Goal: Information Seeking & Learning: Check status

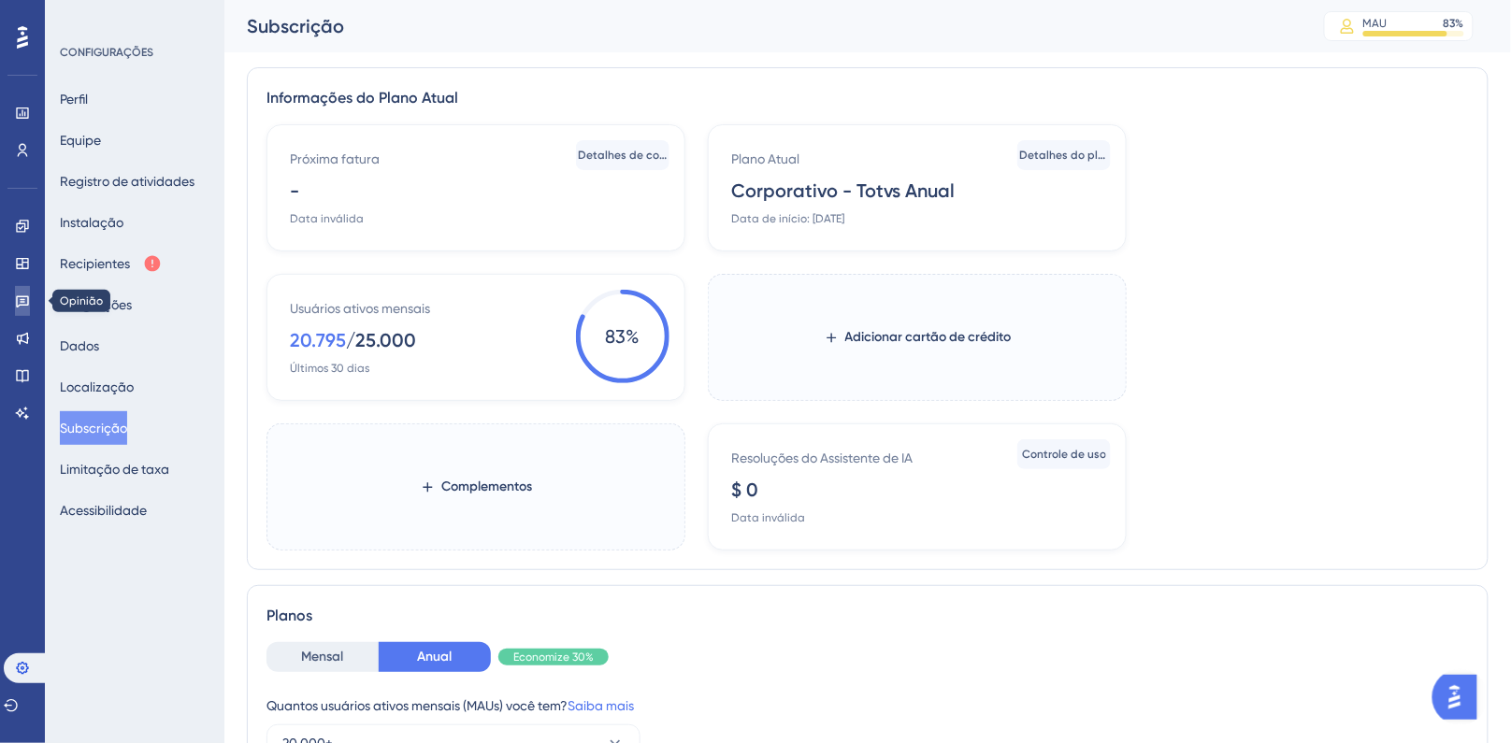
click at [28, 309] on link at bounding box center [22, 301] width 15 height 30
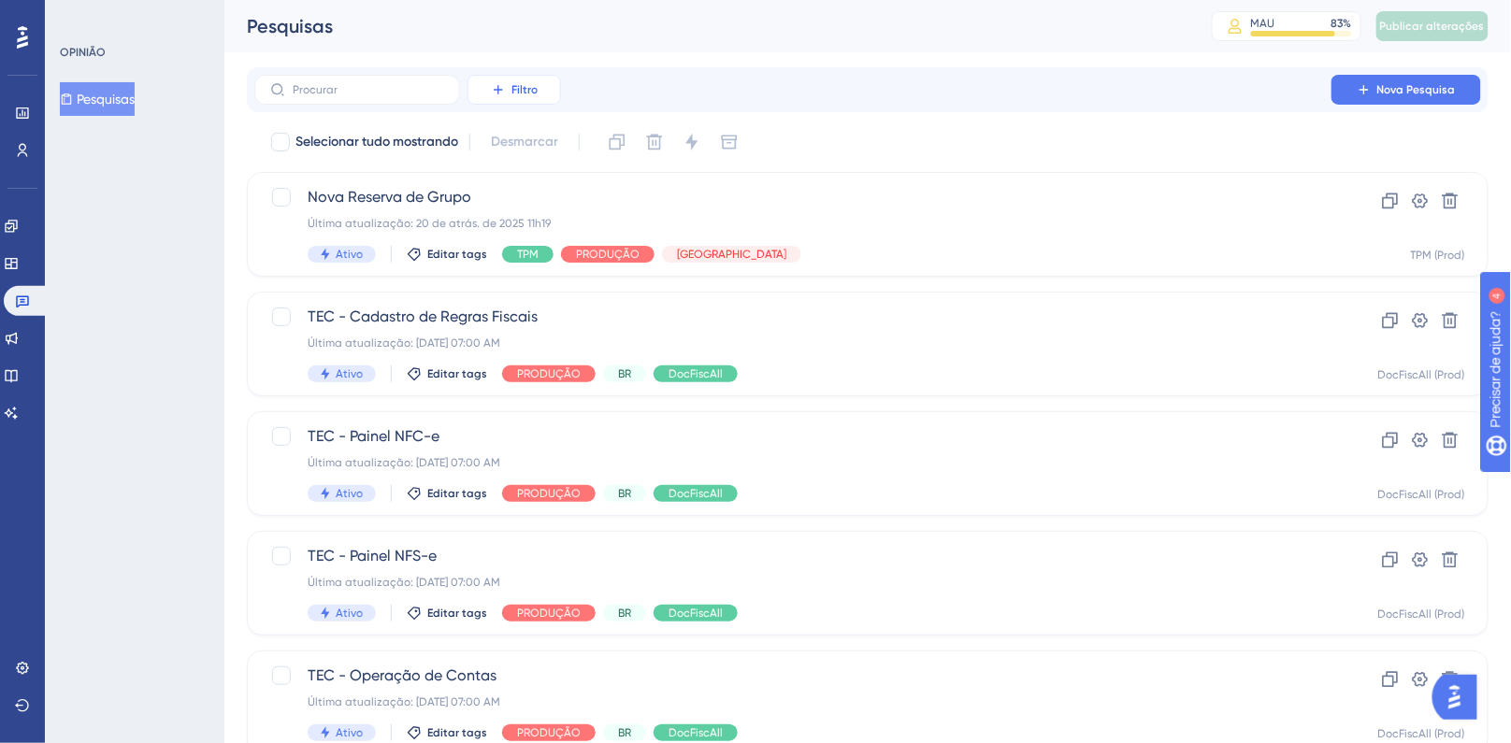
click at [534, 83] on font "Filtro" at bounding box center [524, 89] width 26 height 13
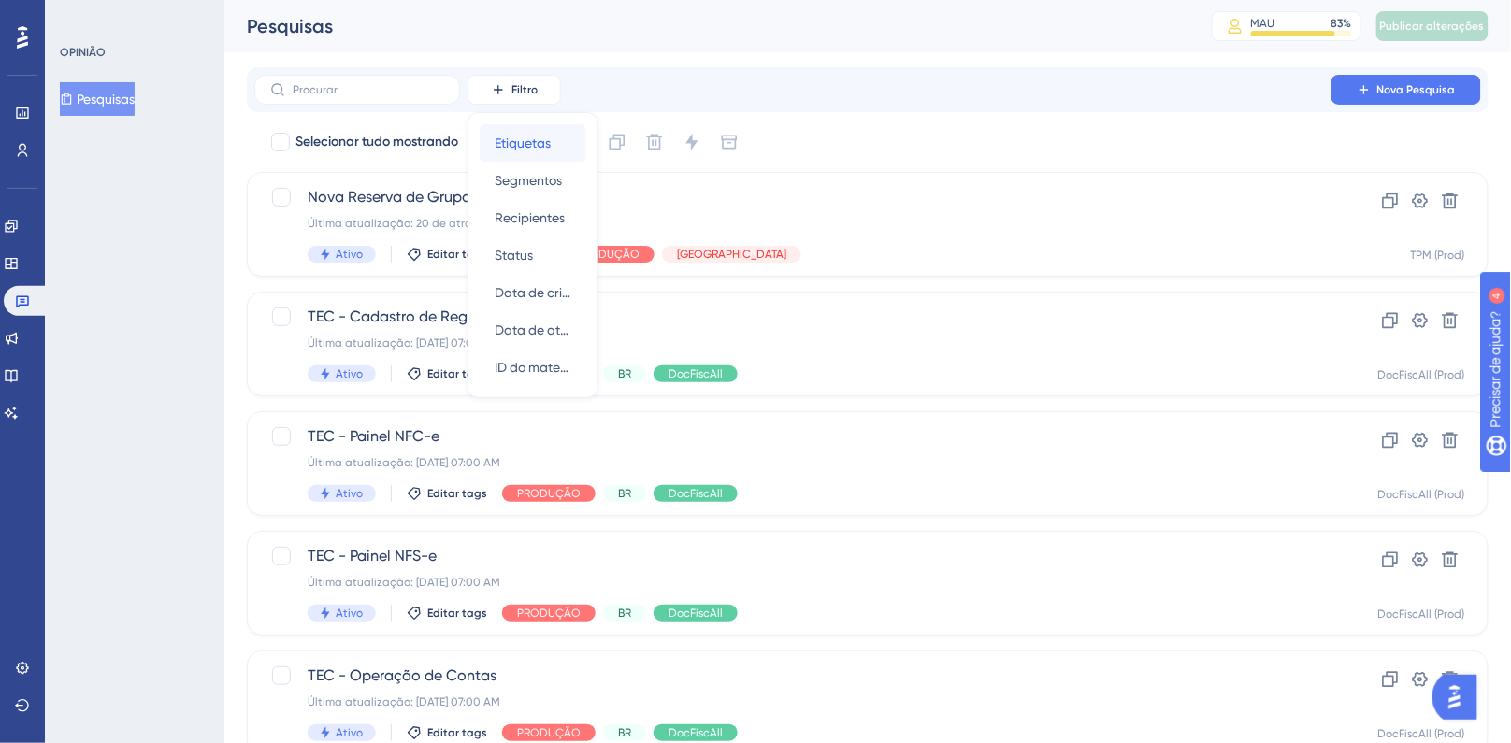
click at [541, 151] on span "Etiquetas" at bounding box center [523, 143] width 56 height 22
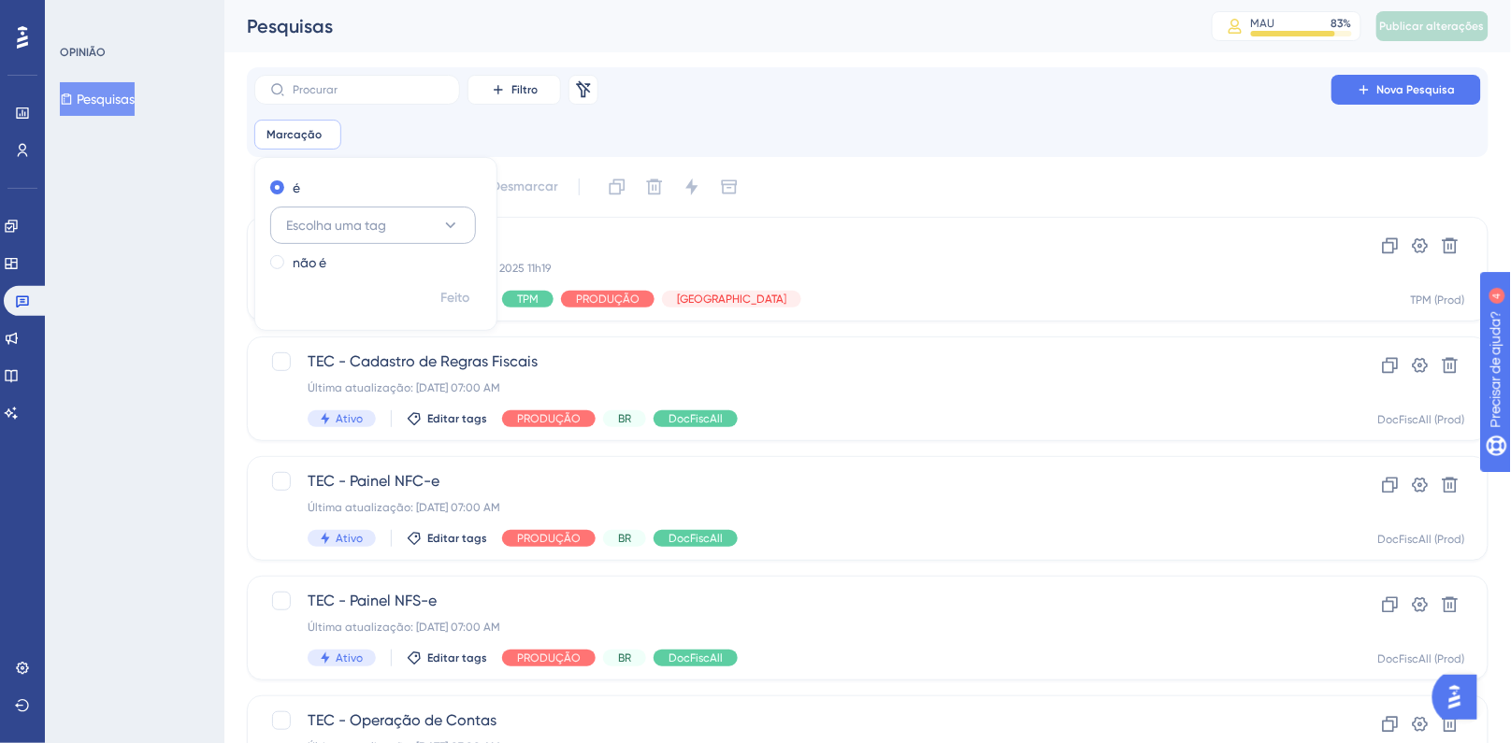
click at [401, 233] on button "Escolha uma tag" at bounding box center [373, 225] width 206 height 37
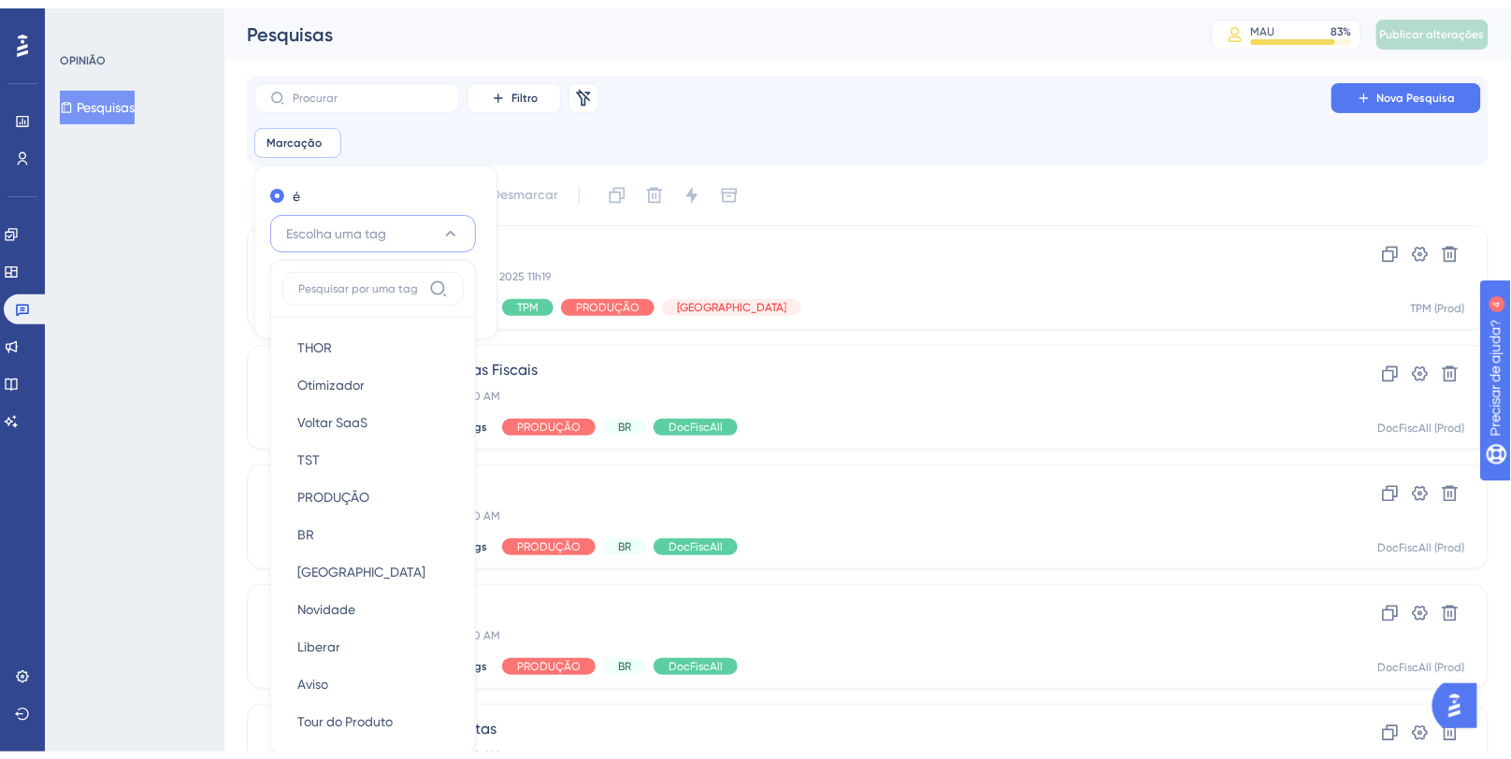
scroll to position [122, 0]
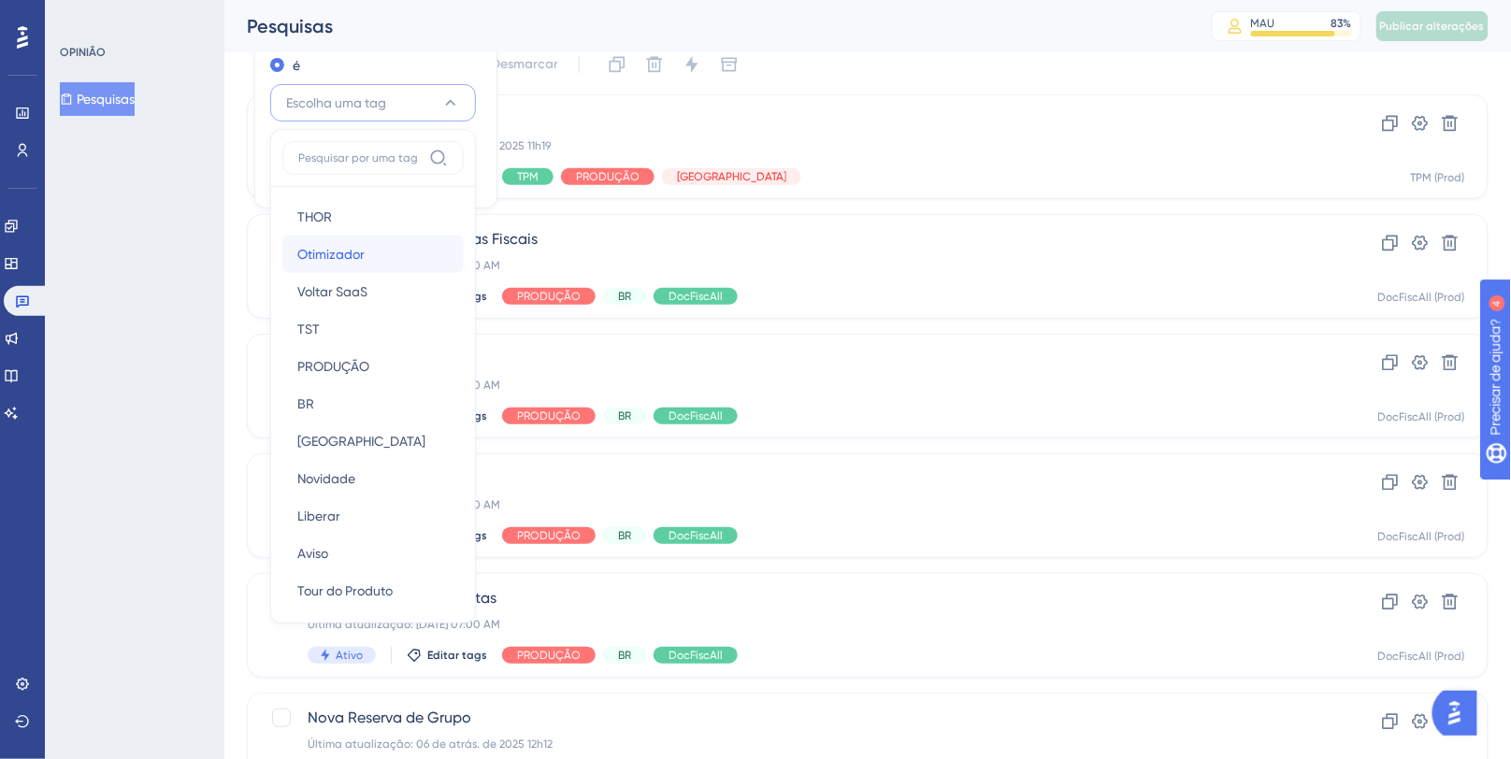
click at [358, 248] on font "Otimizador" at bounding box center [330, 254] width 67 height 15
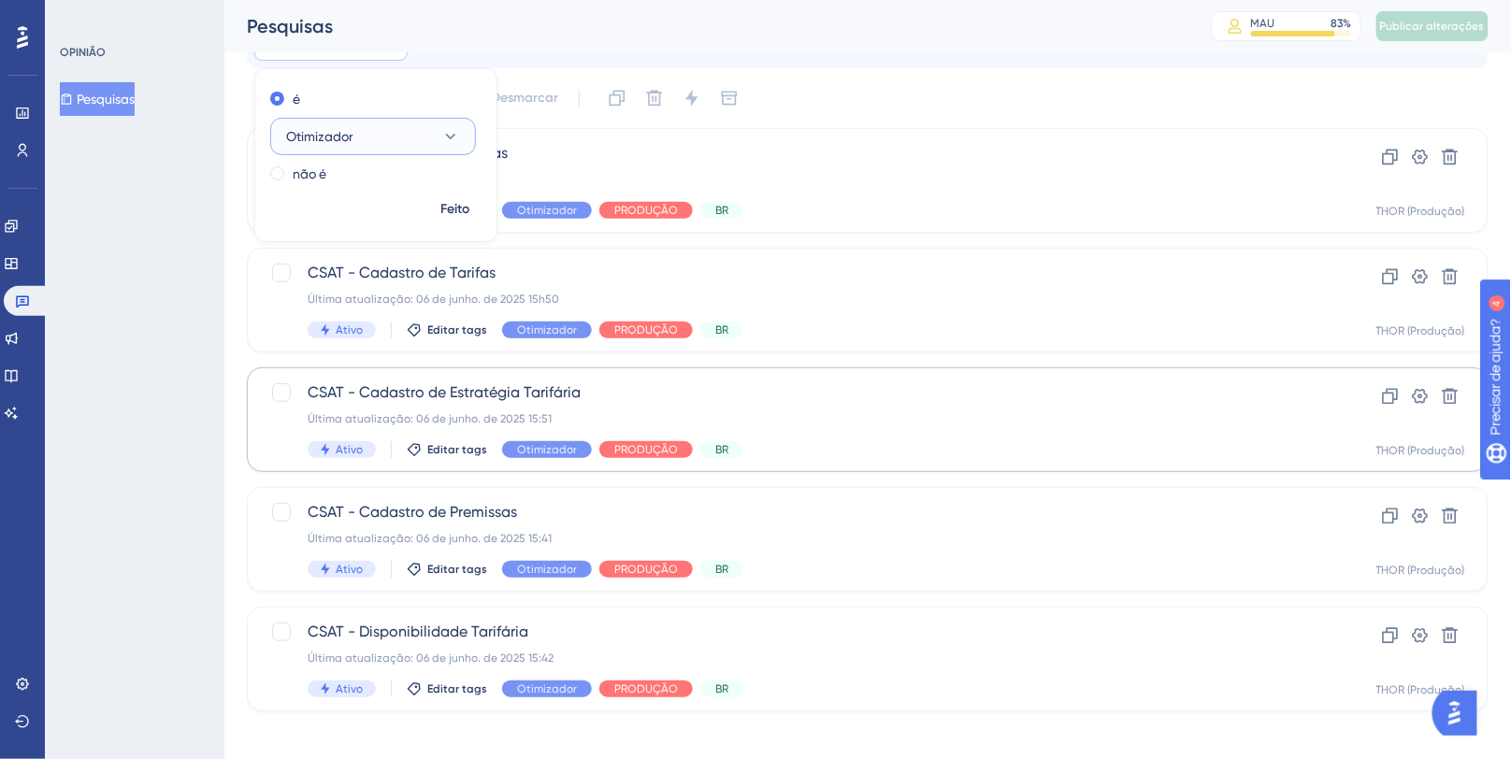
scroll to position [100, 0]
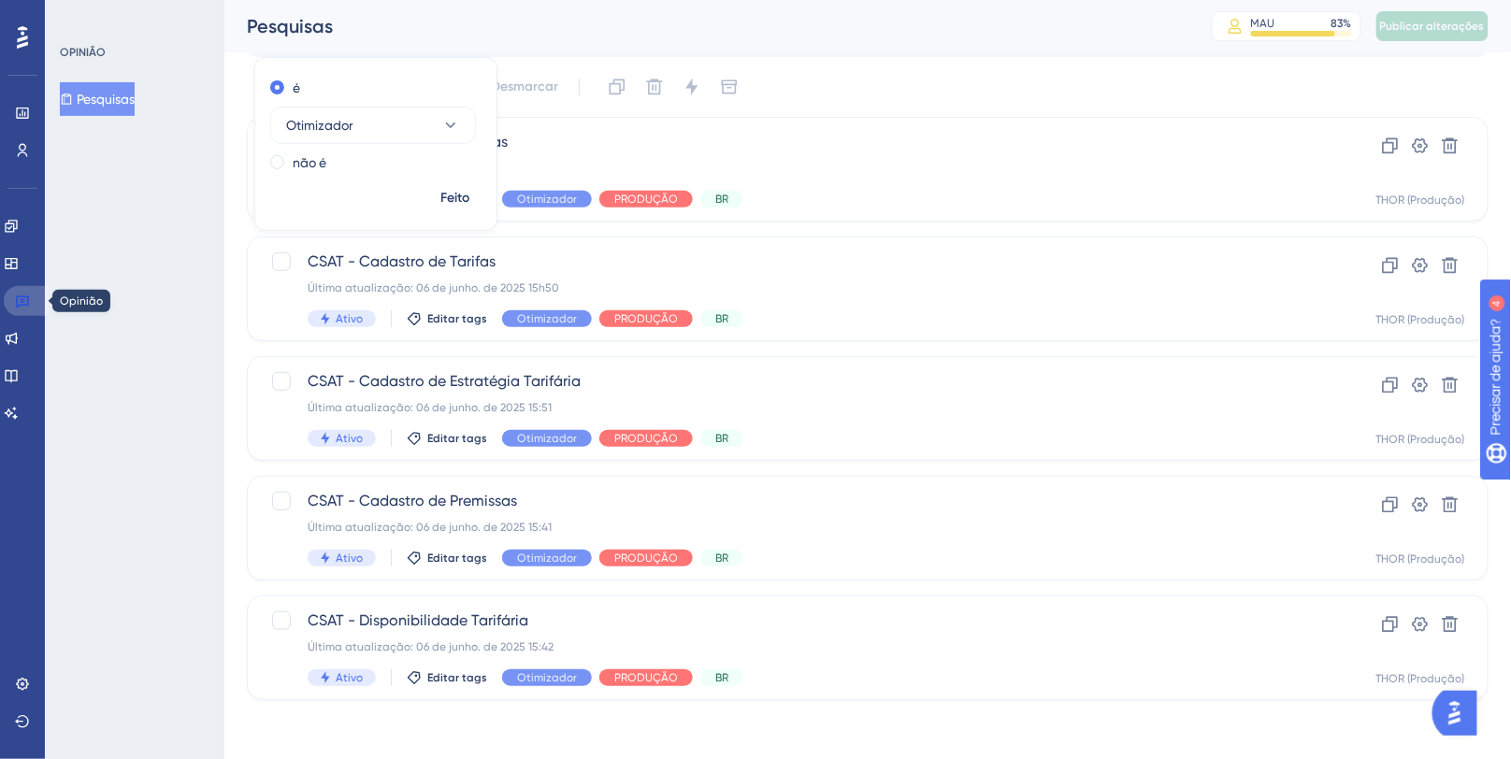
click at [22, 307] on icon at bounding box center [22, 301] width 15 height 15
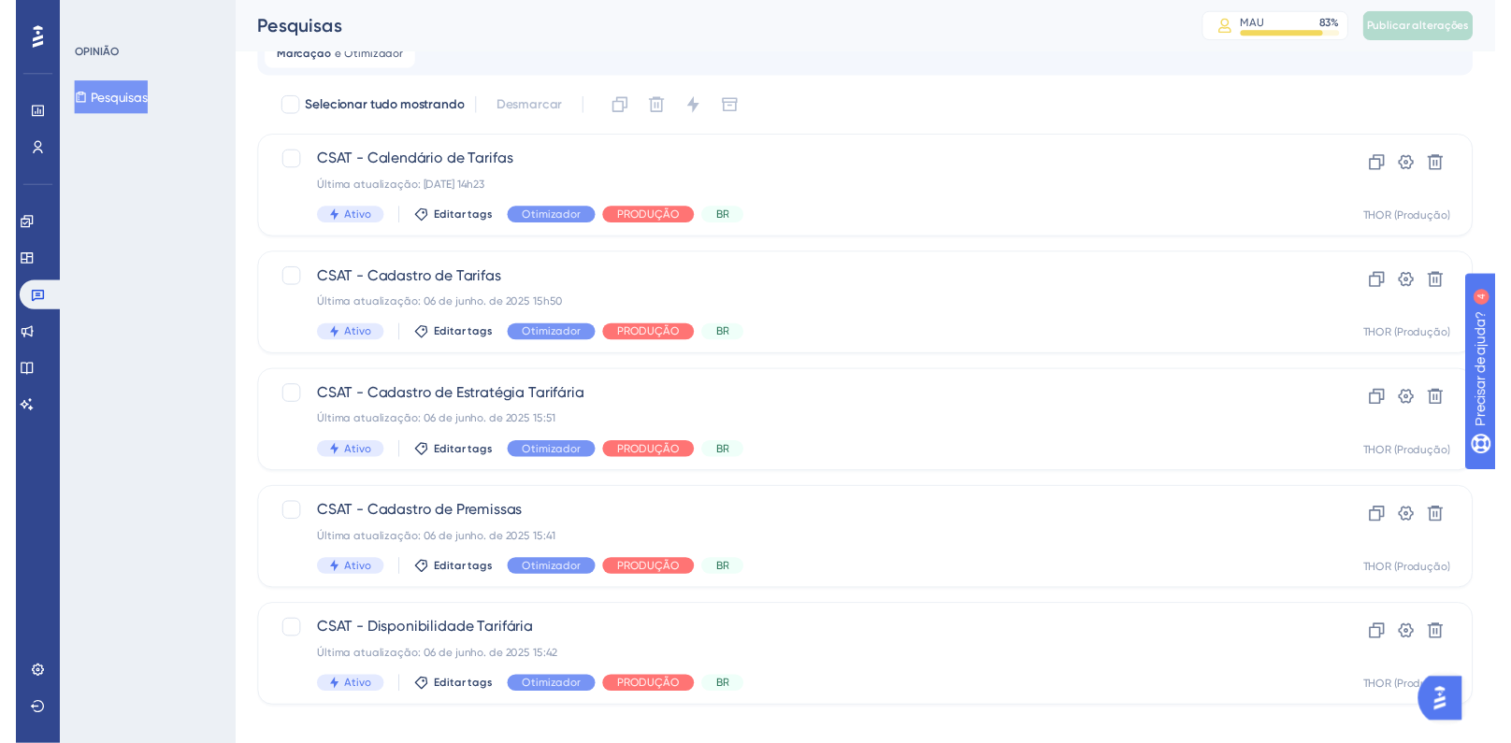
scroll to position [0, 0]
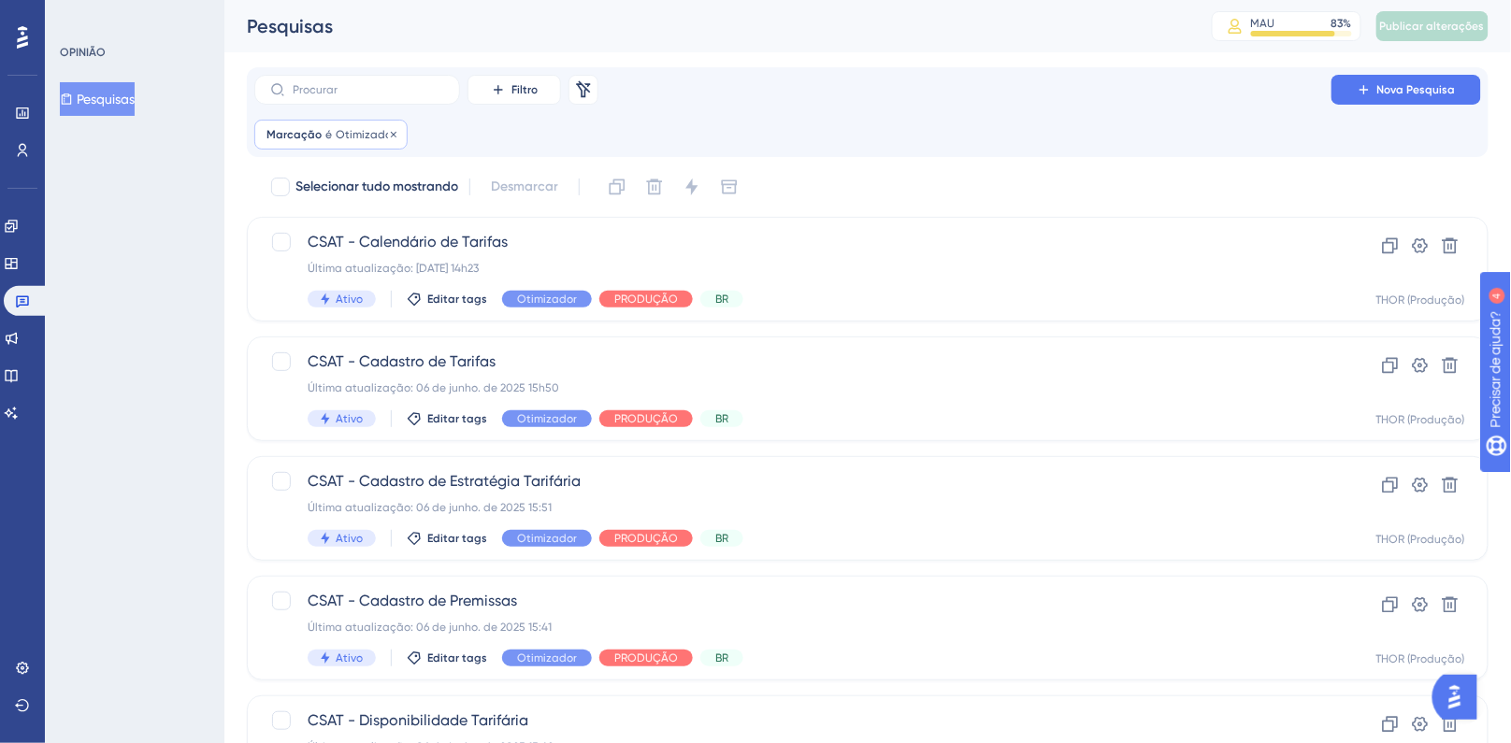
click at [345, 135] on font "Otimizador" at bounding box center [366, 134] width 60 height 13
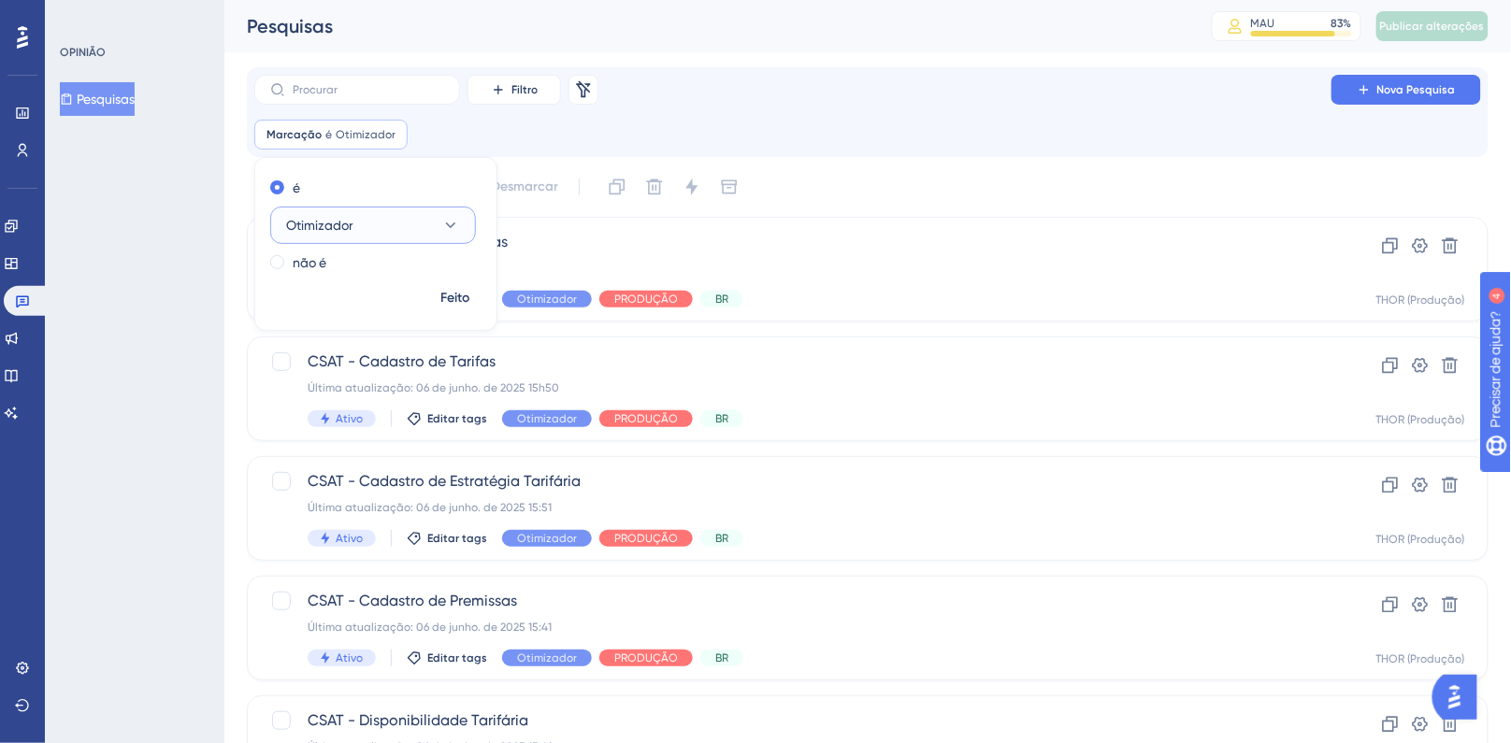
click at [352, 223] on font "Otimizador" at bounding box center [319, 225] width 67 height 15
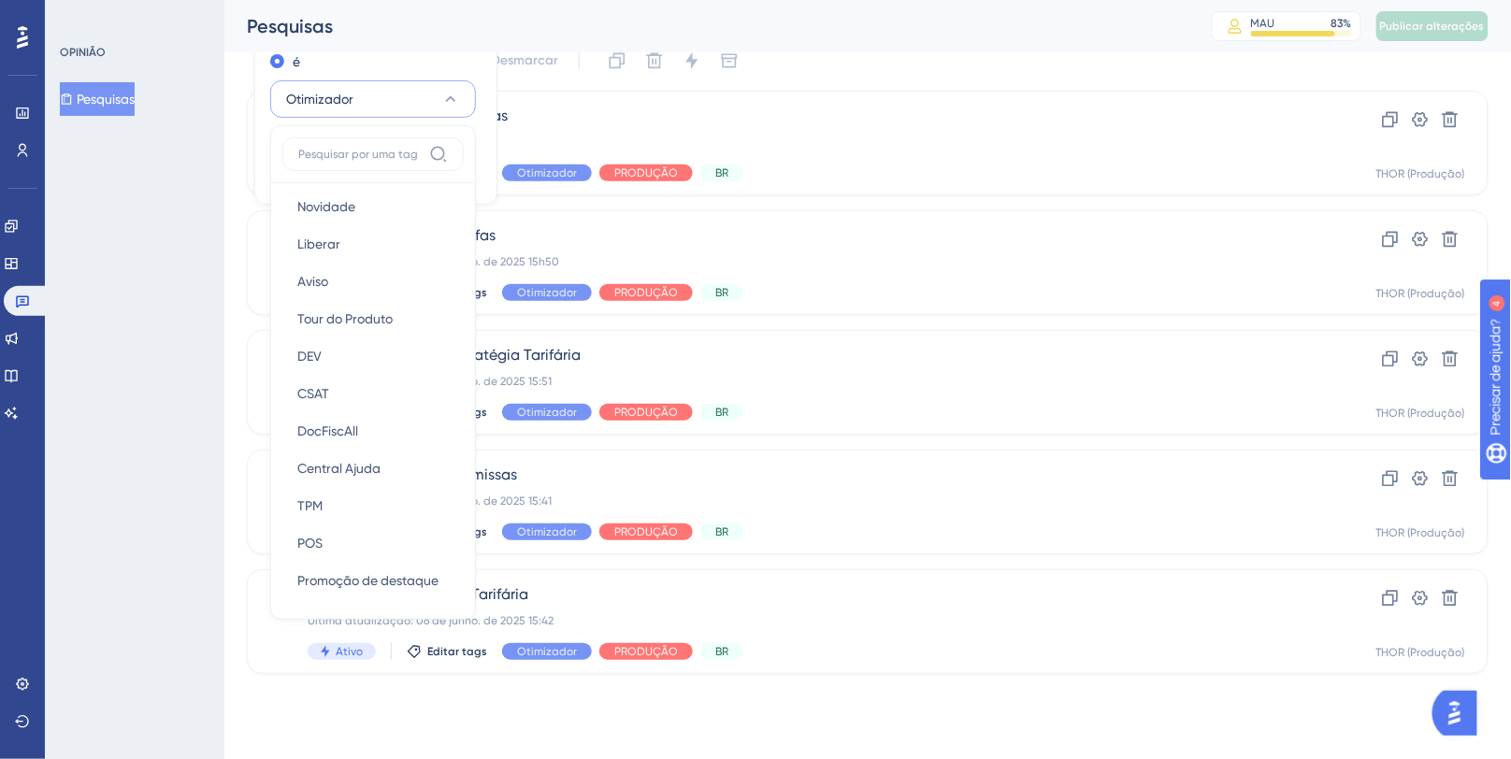
scroll to position [269, 0]
click at [355, 432] on font "DocFiscAll" at bounding box center [327, 430] width 61 height 15
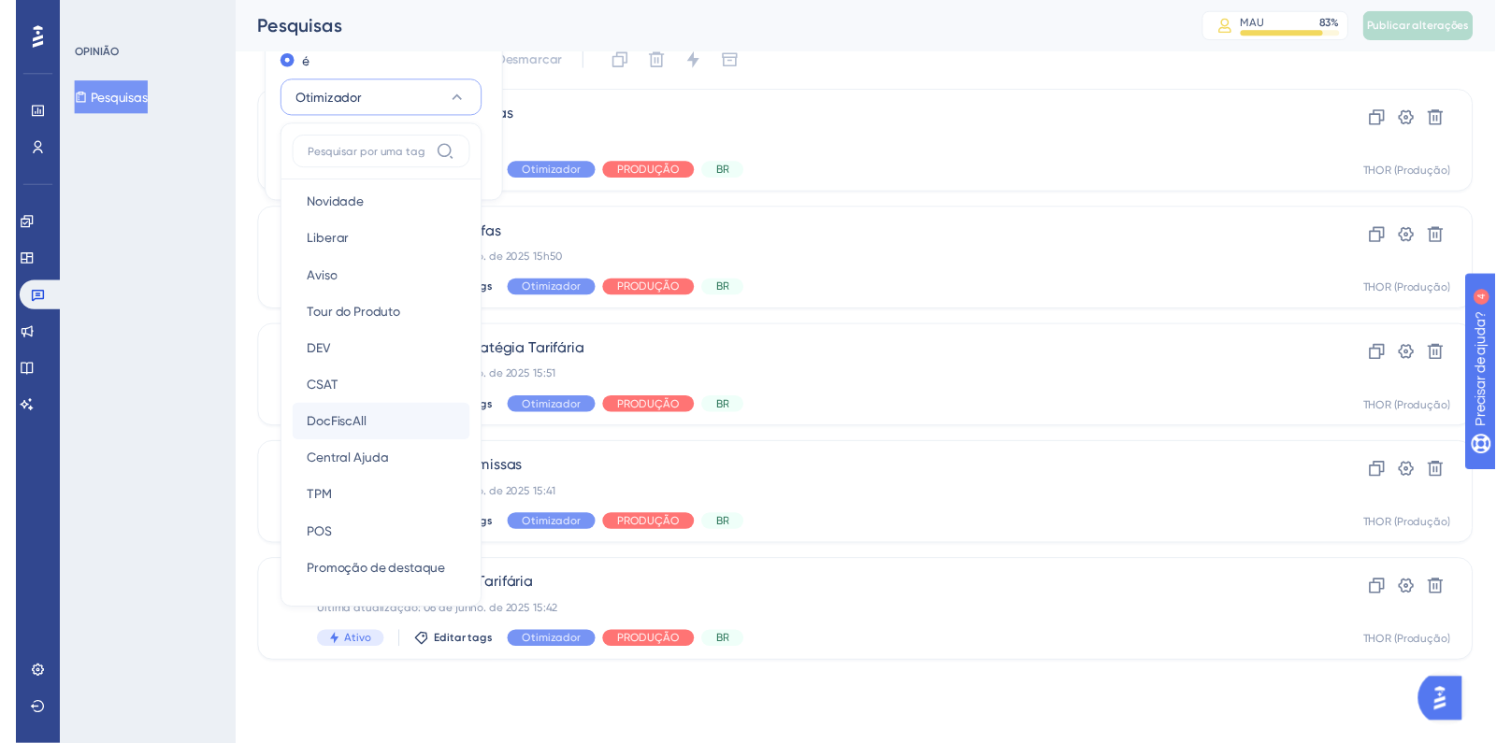
scroll to position [0, 0]
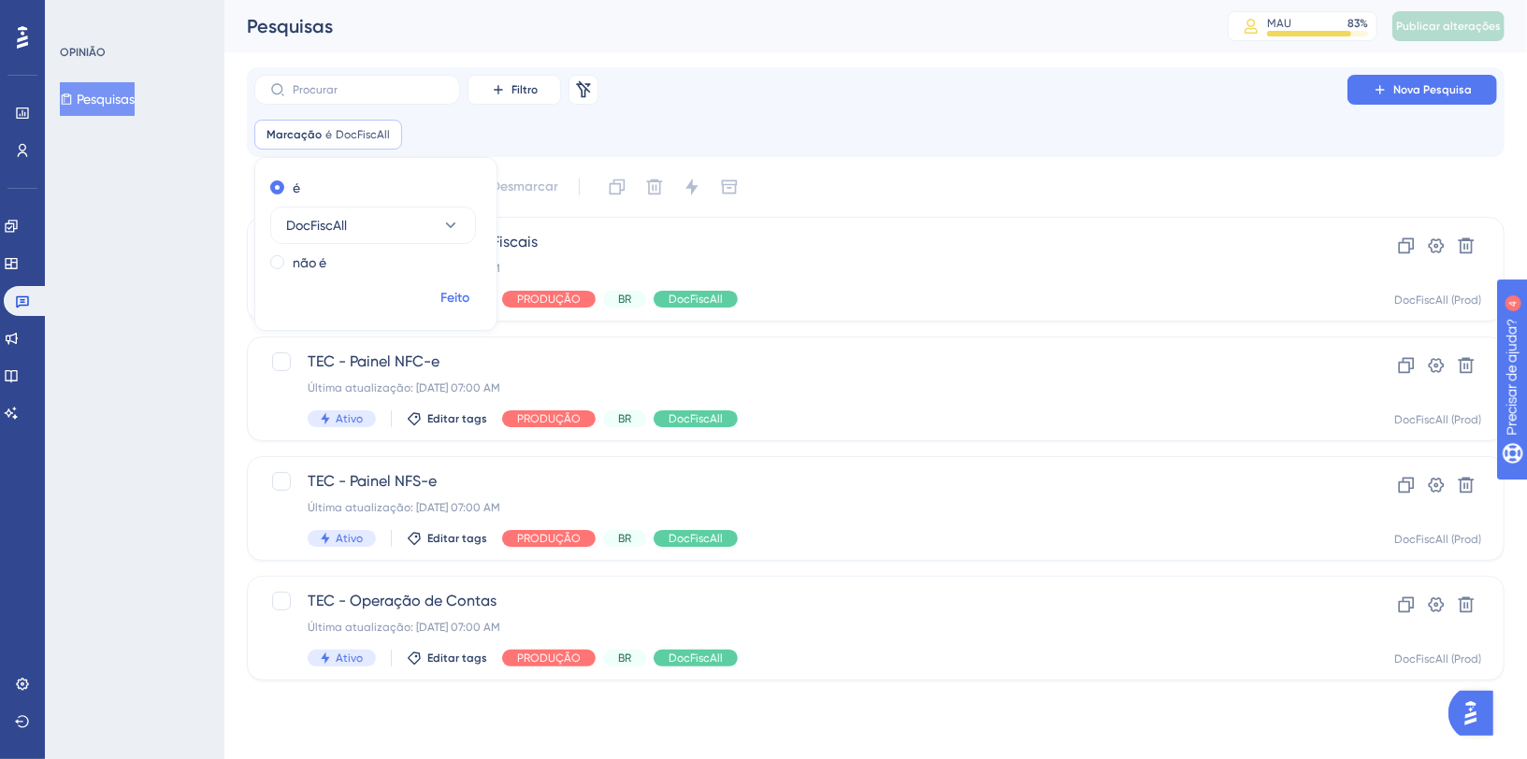
click at [467, 302] on font "Feito" at bounding box center [455, 298] width 29 height 16
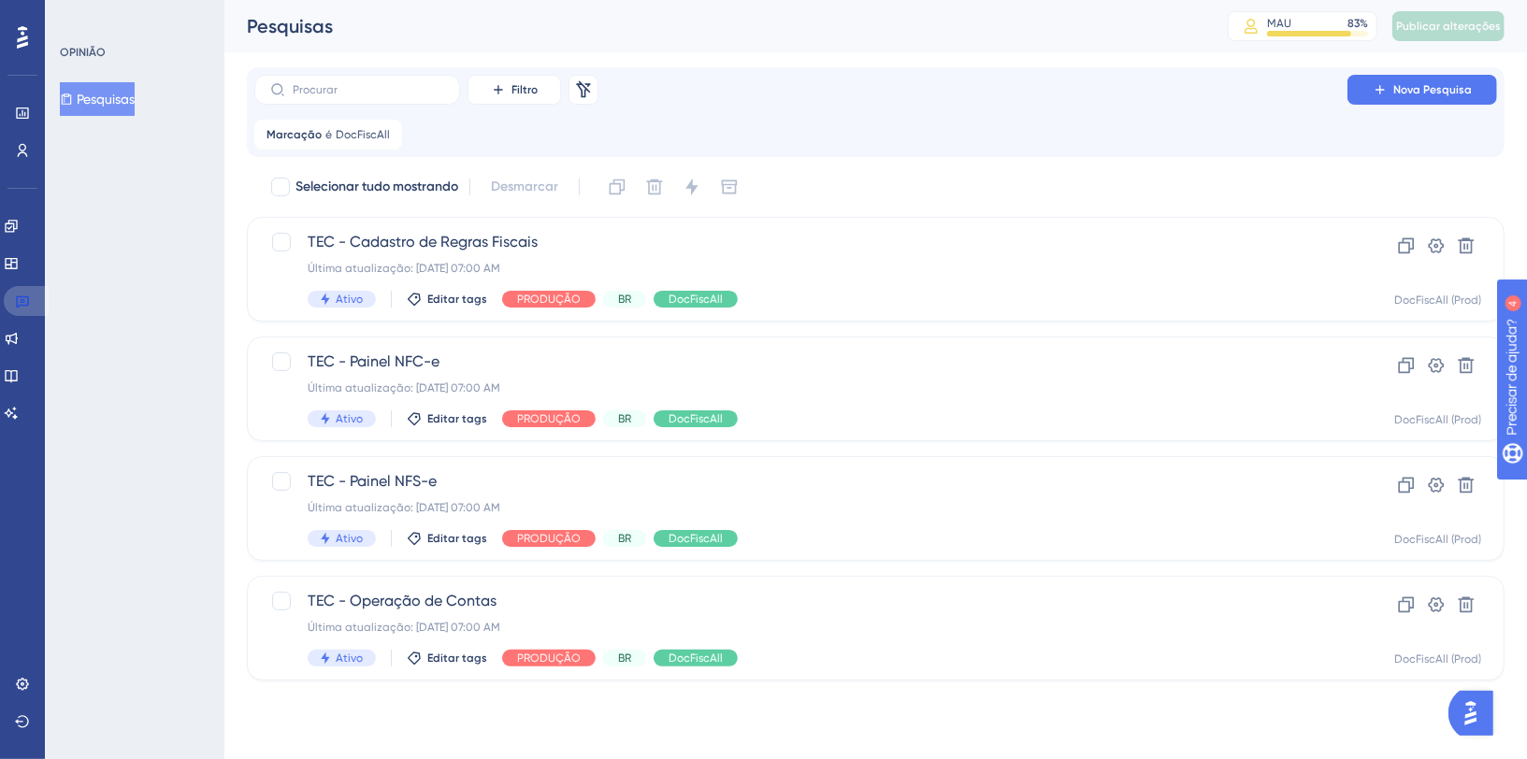
click at [22, 310] on link at bounding box center [26, 301] width 45 height 30
click at [24, 308] on icon at bounding box center [22, 301] width 15 height 15
click at [343, 137] on font "DocFiscAll" at bounding box center [363, 134] width 54 height 13
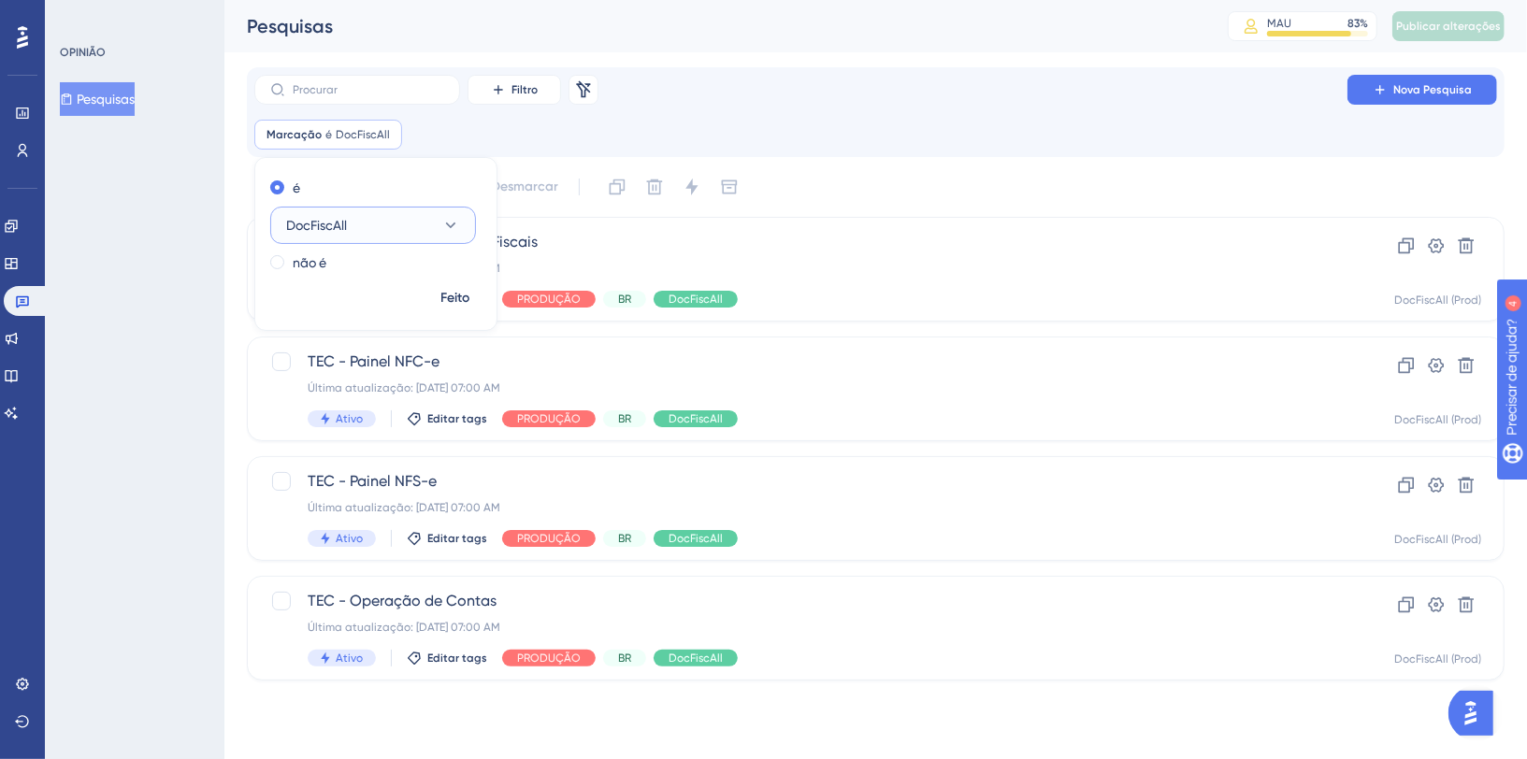
click at [357, 222] on button "DocFiscAll" at bounding box center [373, 225] width 206 height 37
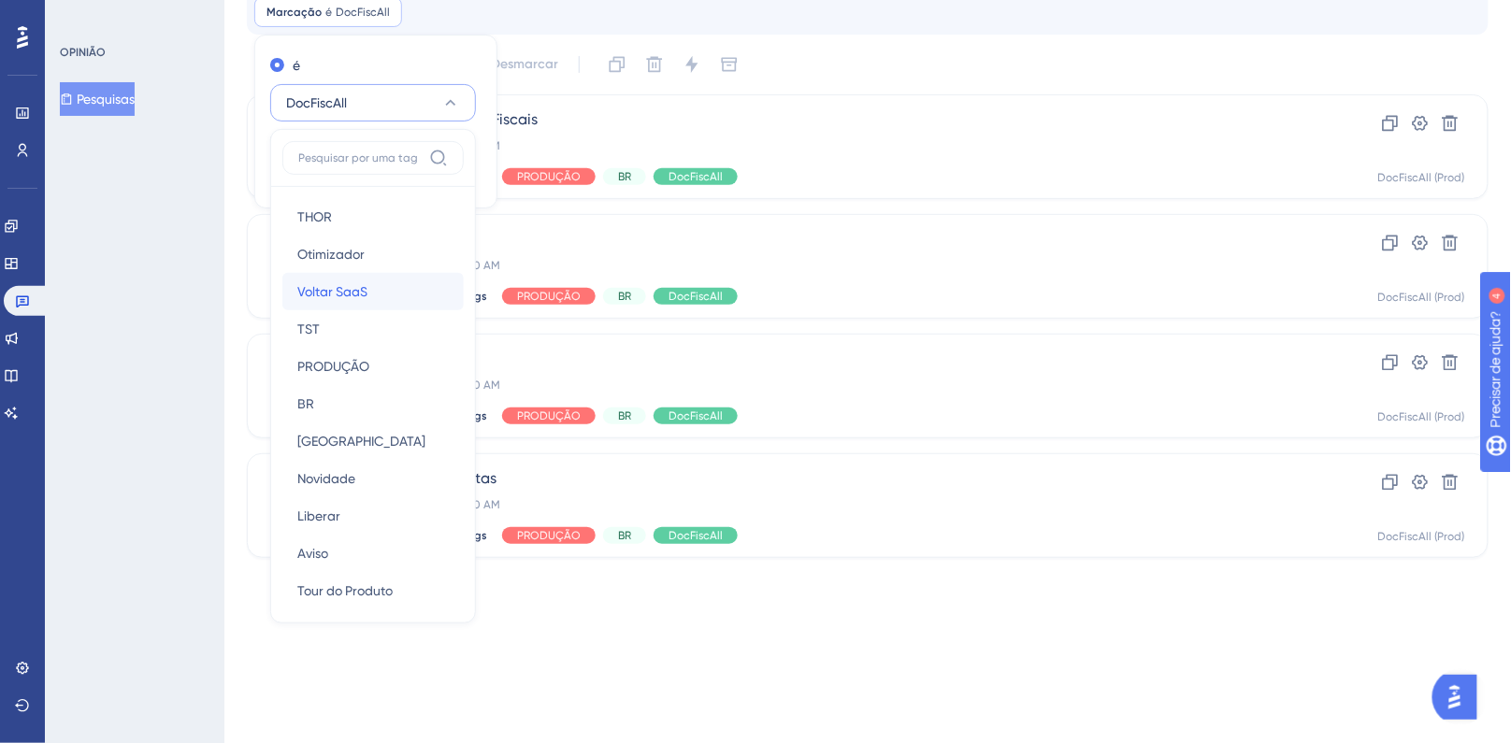
click at [367, 298] on div "Voltar SaaS Voltar SaaS" at bounding box center [372, 291] width 151 height 37
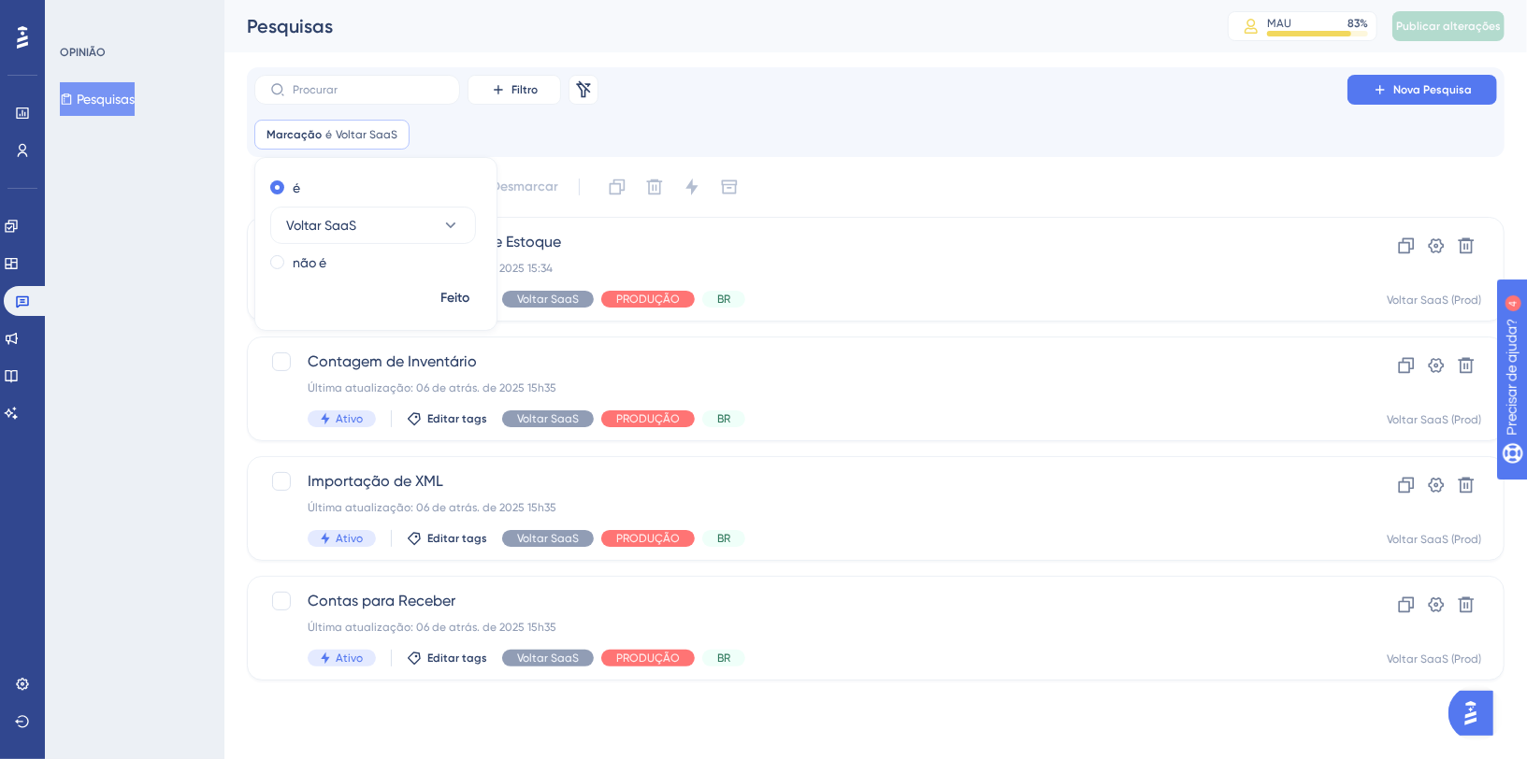
click at [884, 161] on div "Filtro Remover filtros Nova Pesquisa Marcação é Voltar SaaS Voltar SaaS Remover…" at bounding box center [875, 373] width 1257 height 613
click at [338, 130] on font "Voltar SaaS" at bounding box center [367, 134] width 62 height 13
click at [397, 225] on button "Voltar SaaS" at bounding box center [373, 225] width 206 height 37
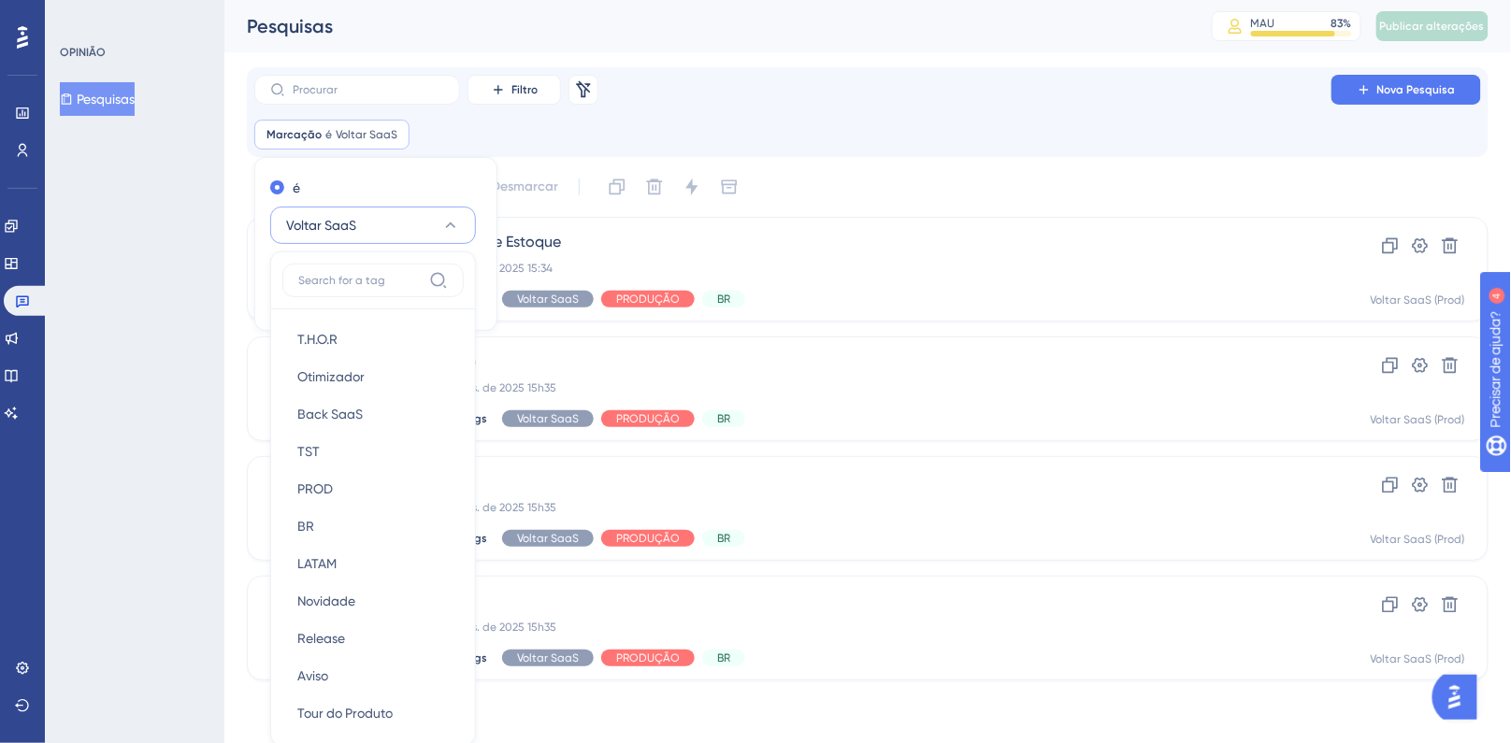
scroll to position [126, 0]
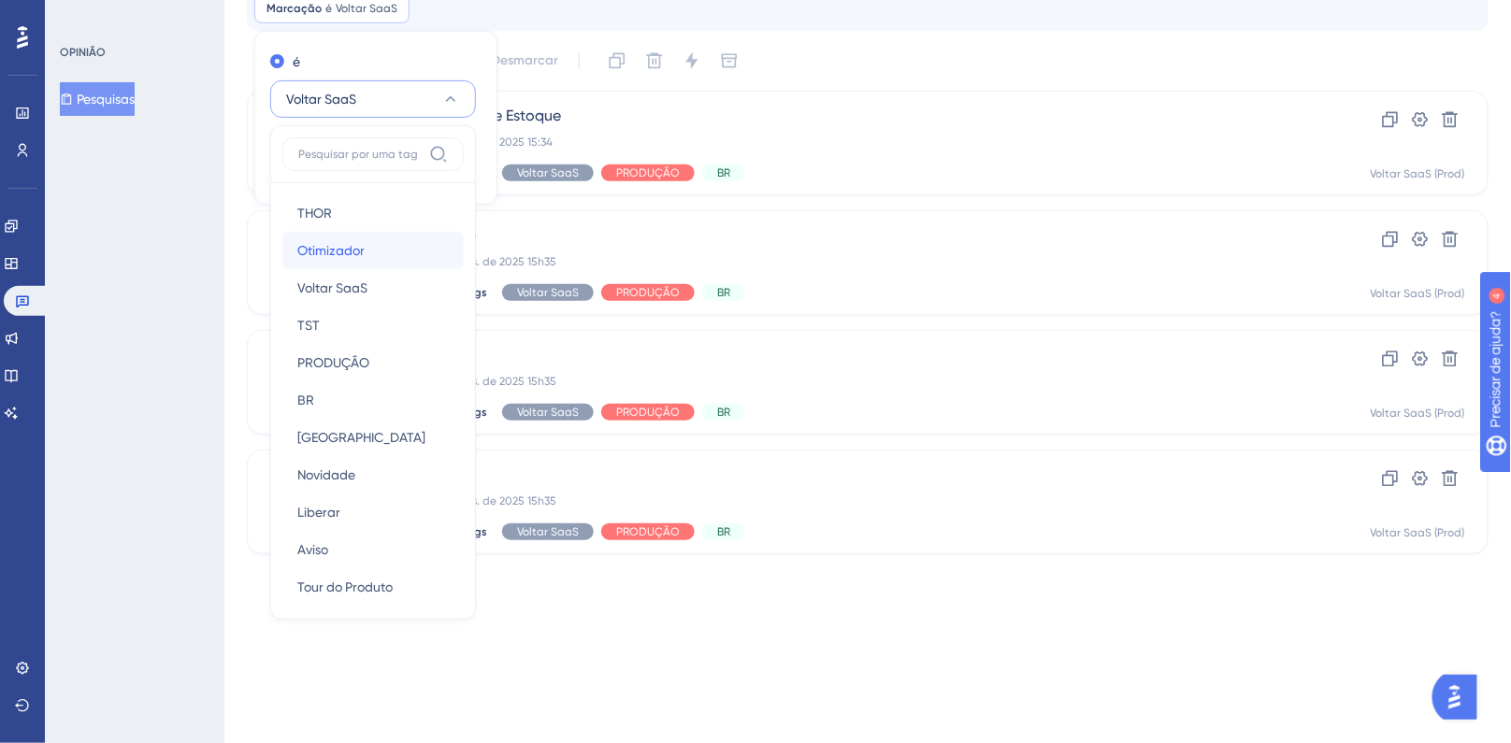
click at [366, 246] on div "Otimizador Otimizador" at bounding box center [372, 250] width 151 height 37
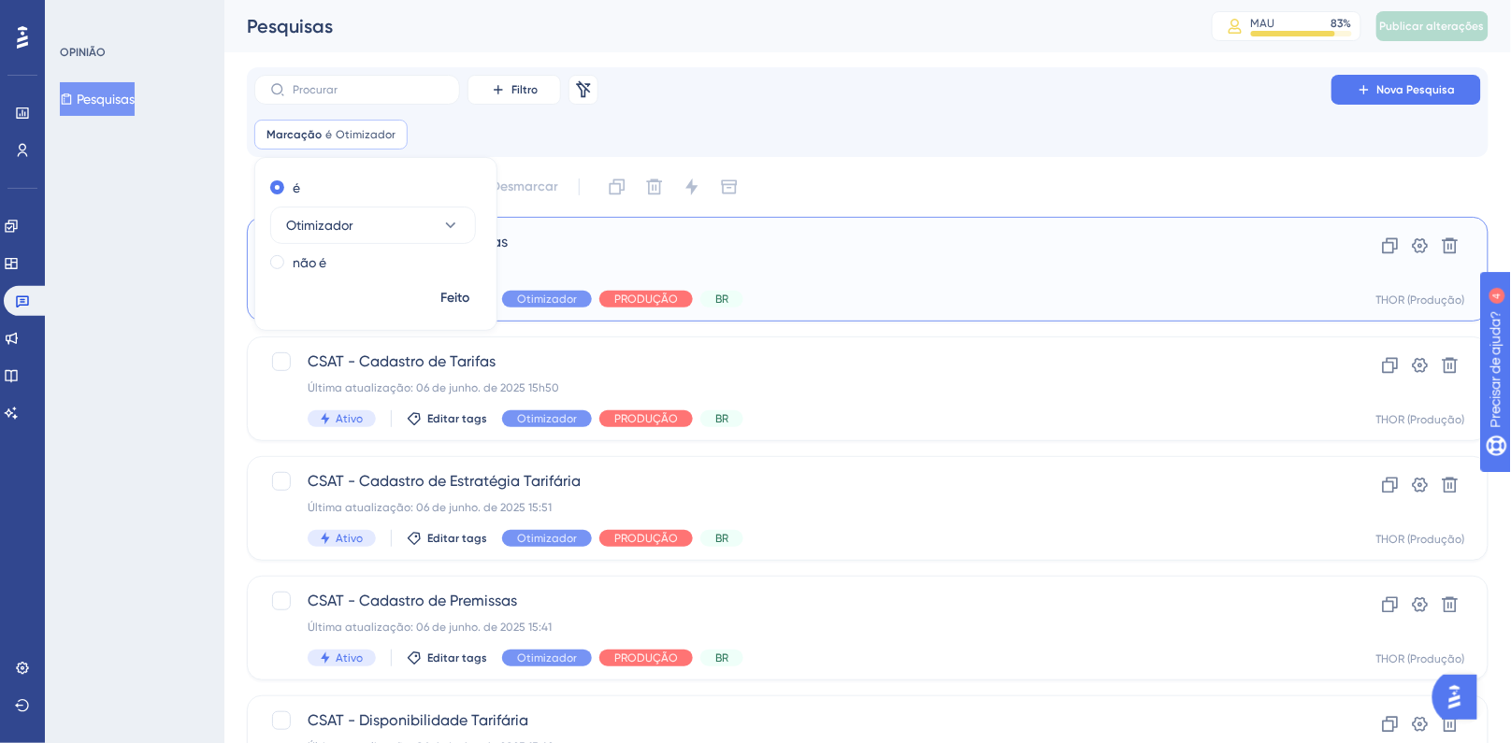
click at [808, 263] on div "Última atualização: [DATE] 14h23" at bounding box center [793, 268] width 970 height 15
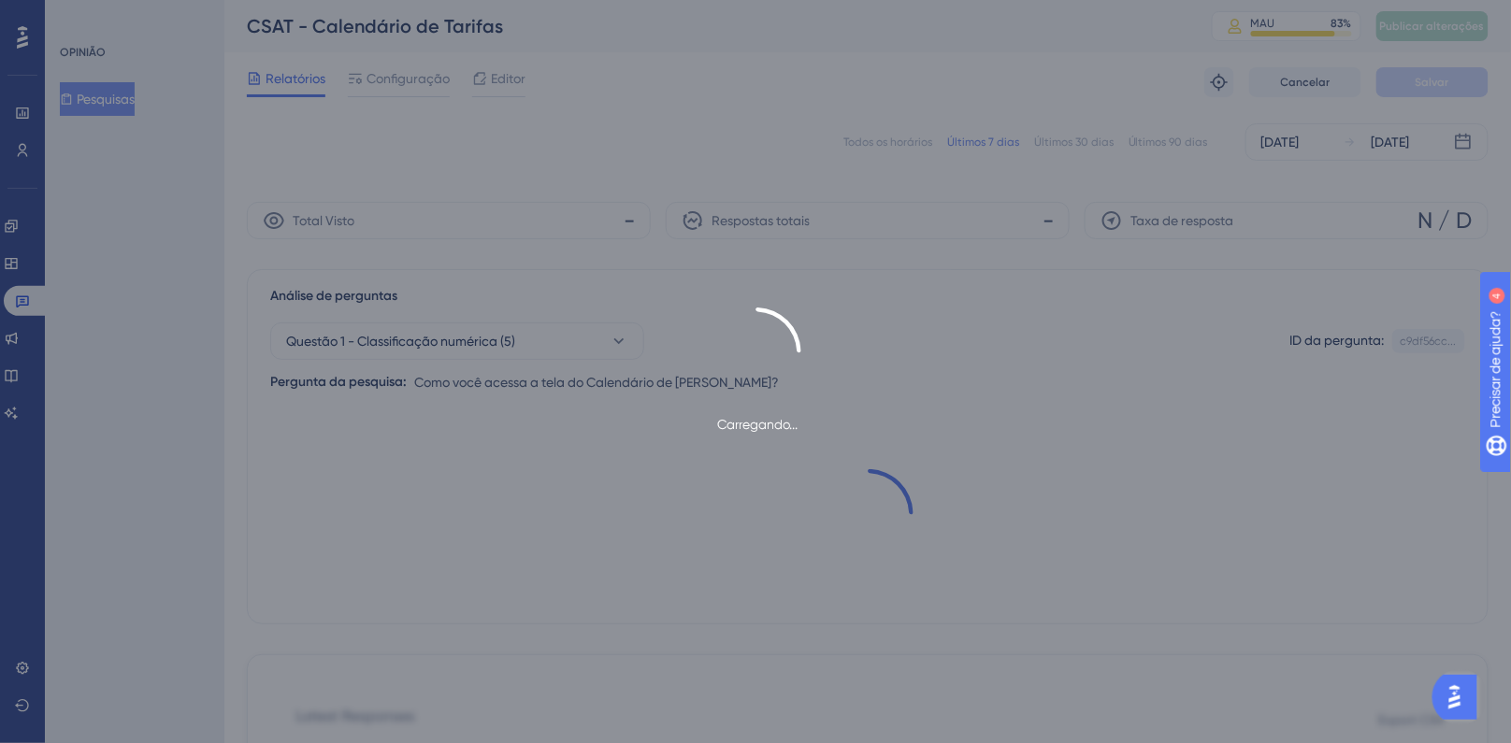
click at [31, 307] on div "Carregando..." at bounding box center [755, 371] width 1511 height 743
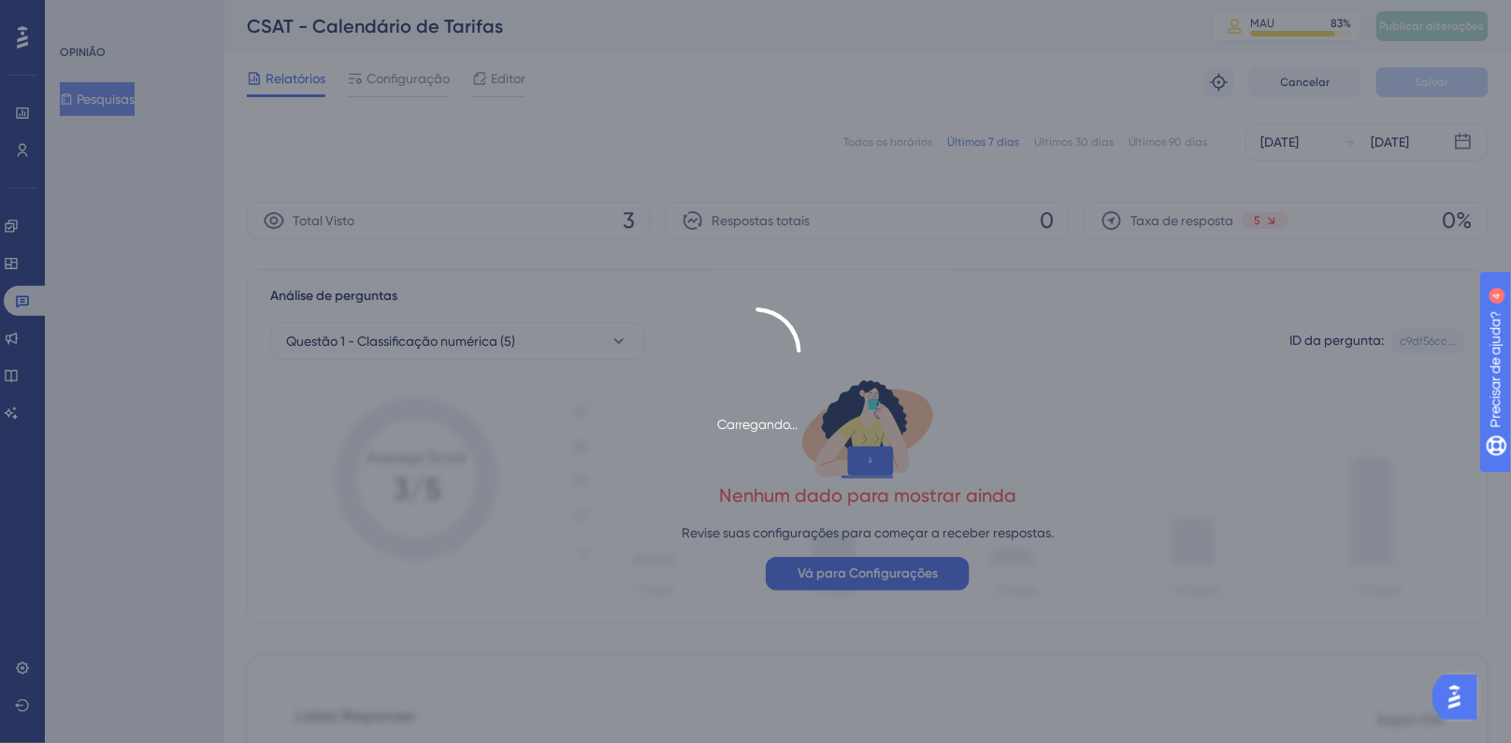
click at [27, 305] on div "Carregando..." at bounding box center [755, 371] width 1511 height 743
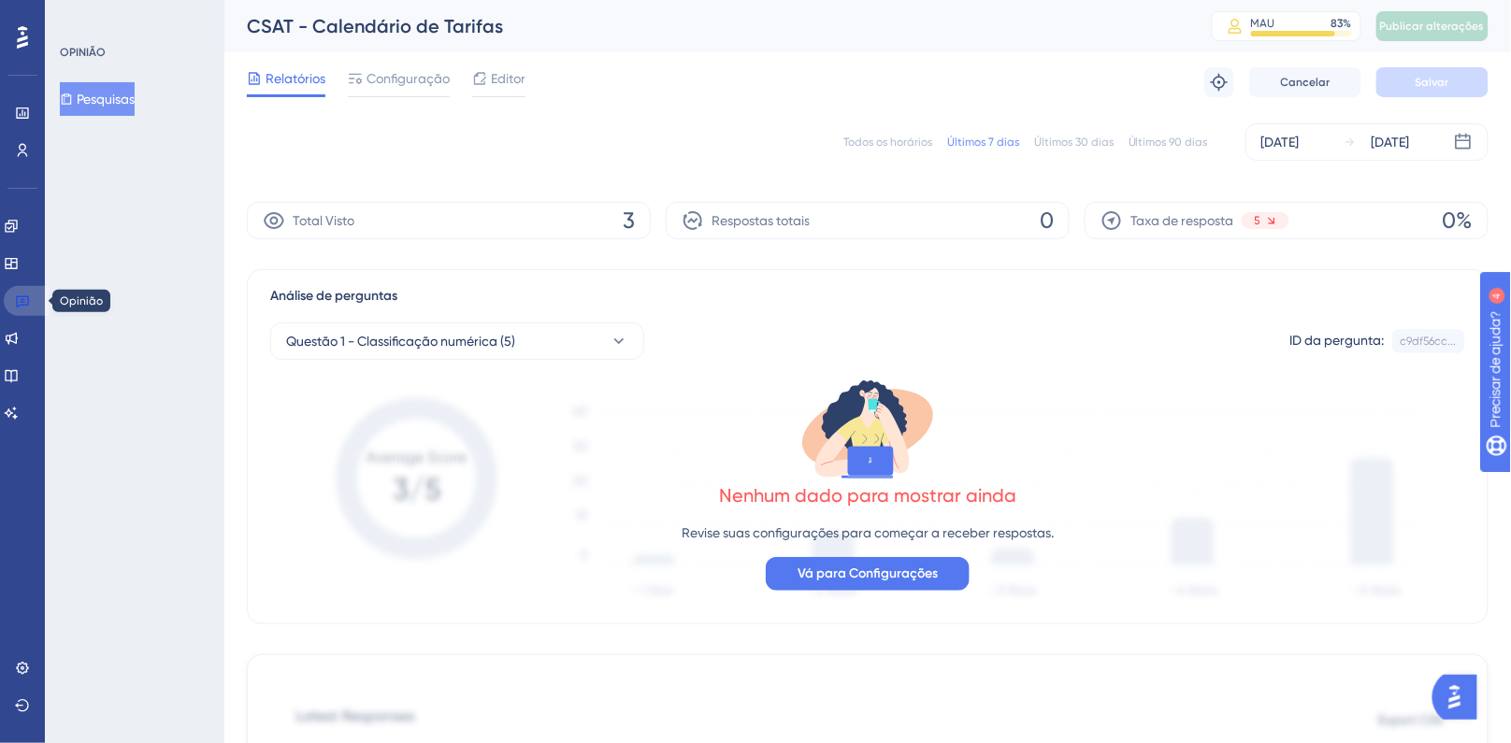
click at [27, 305] on icon at bounding box center [22, 302] width 13 height 12
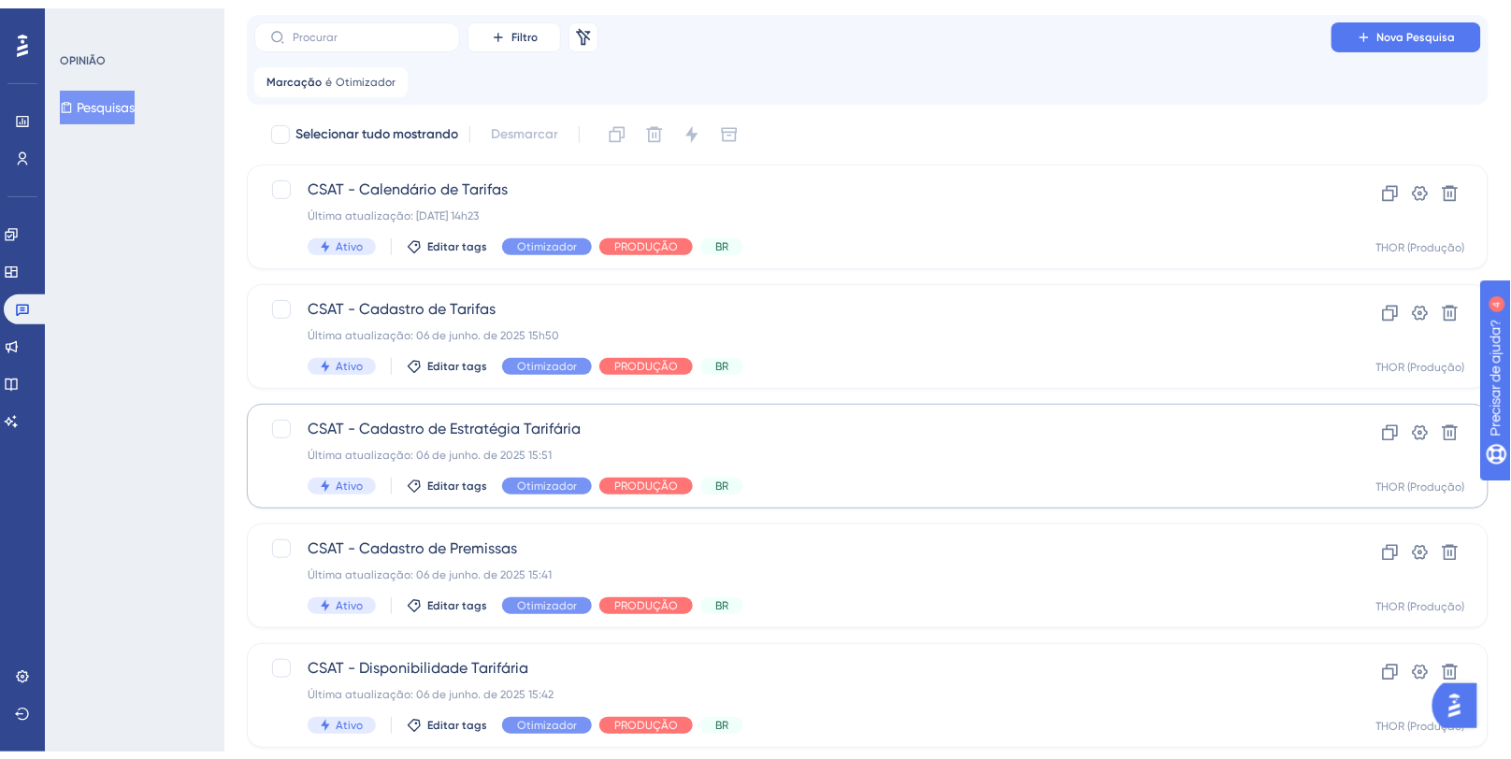
scroll to position [100, 0]
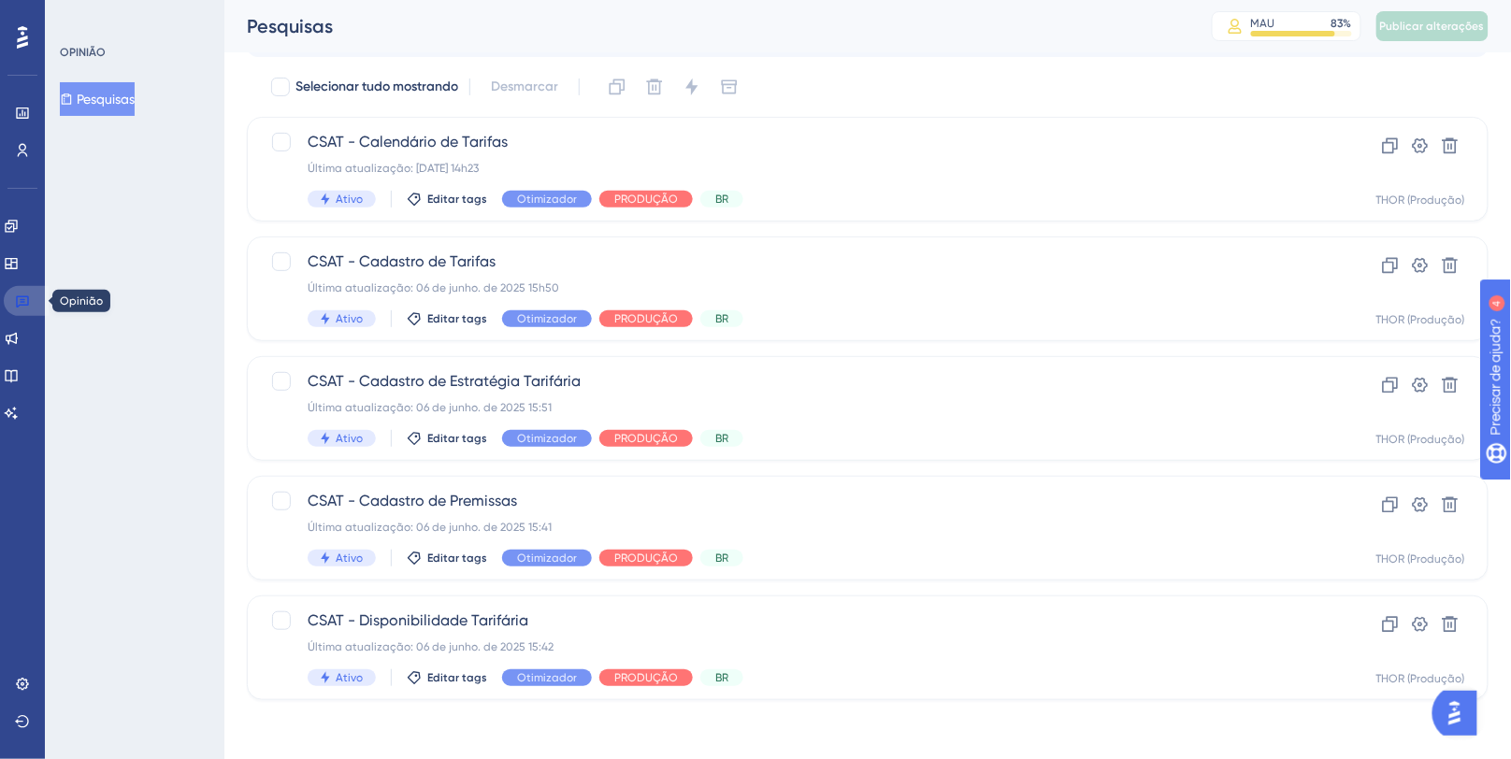
click at [25, 306] on icon at bounding box center [22, 301] width 15 height 15
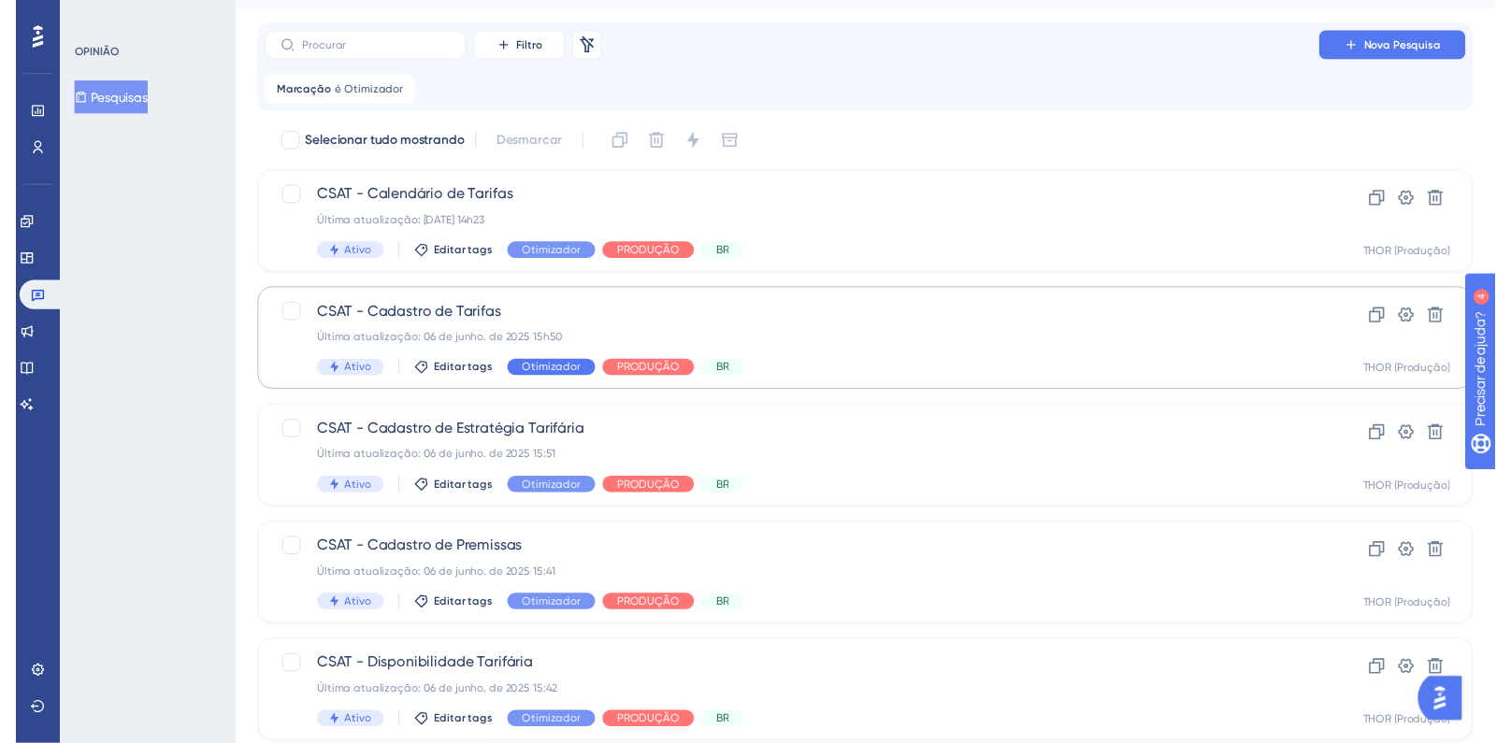
scroll to position [0, 0]
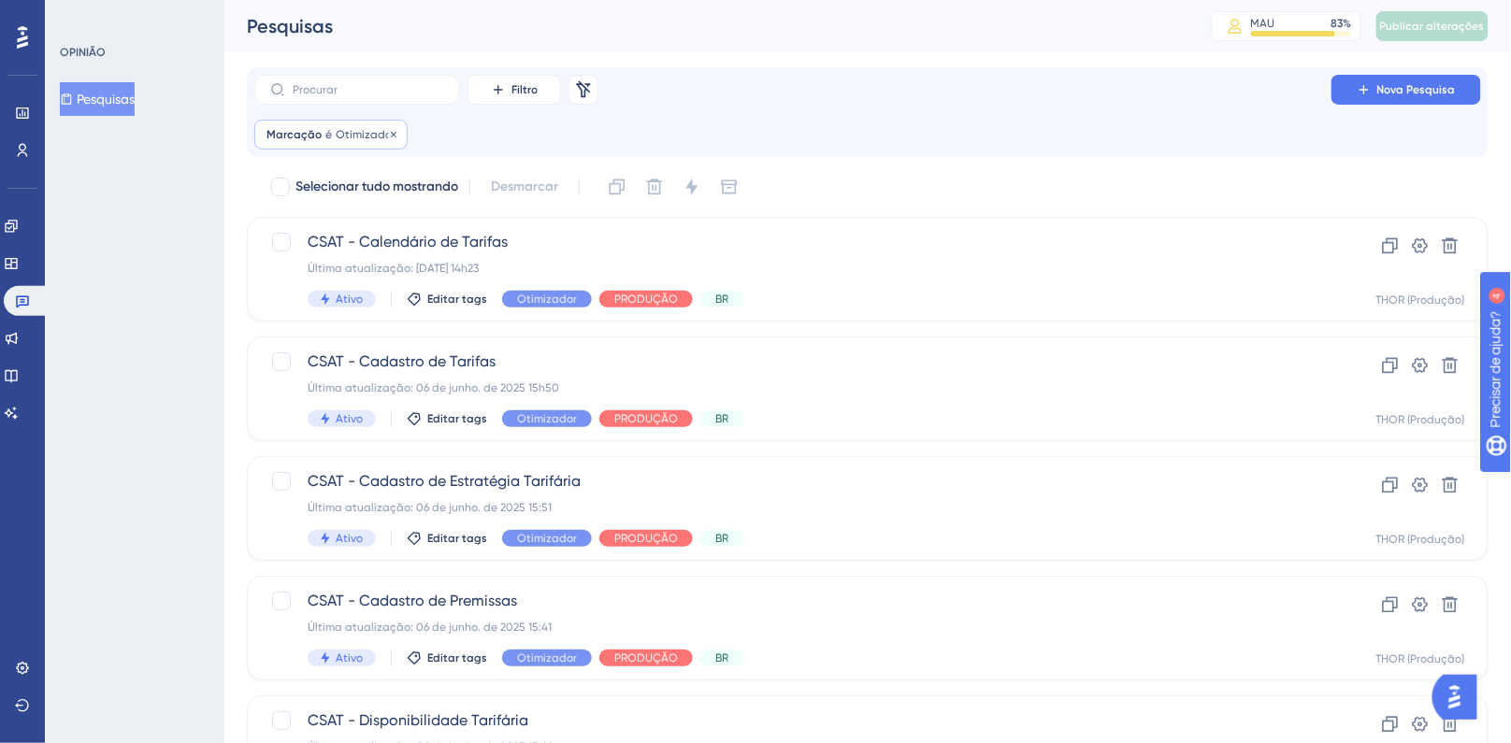
click at [305, 130] on font "Marcação" at bounding box center [293, 134] width 55 height 13
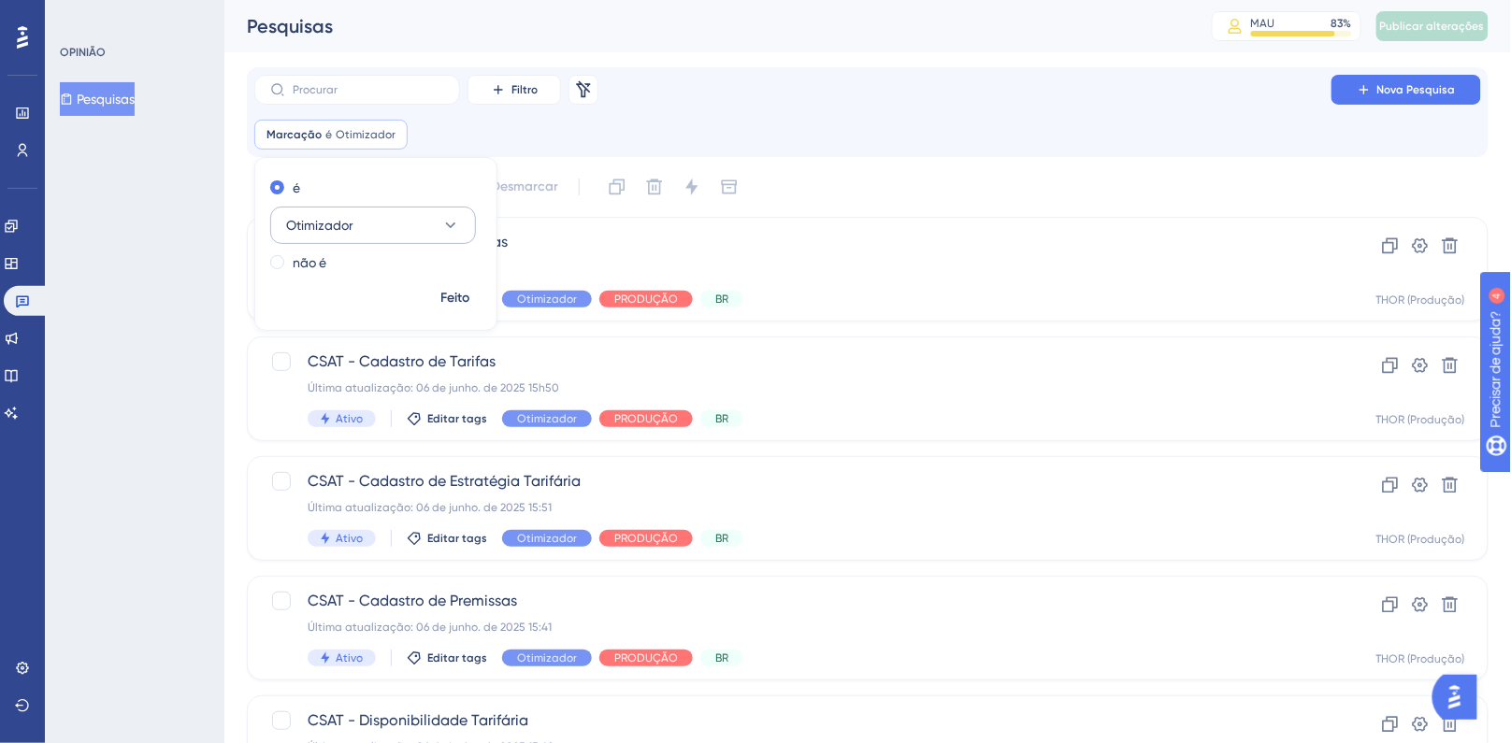
click at [333, 225] on font "Otimizador" at bounding box center [319, 225] width 67 height 15
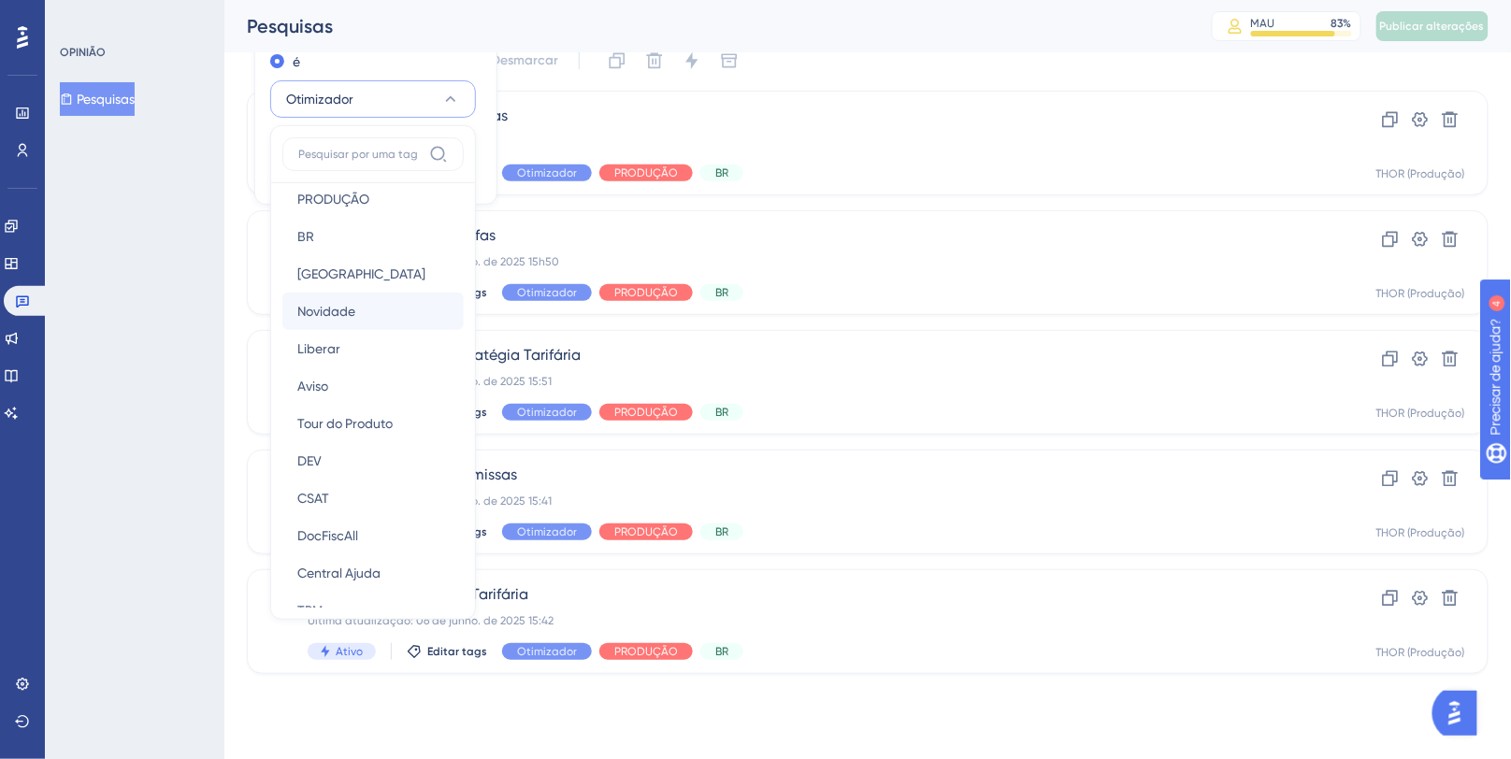
scroll to position [269, 0]
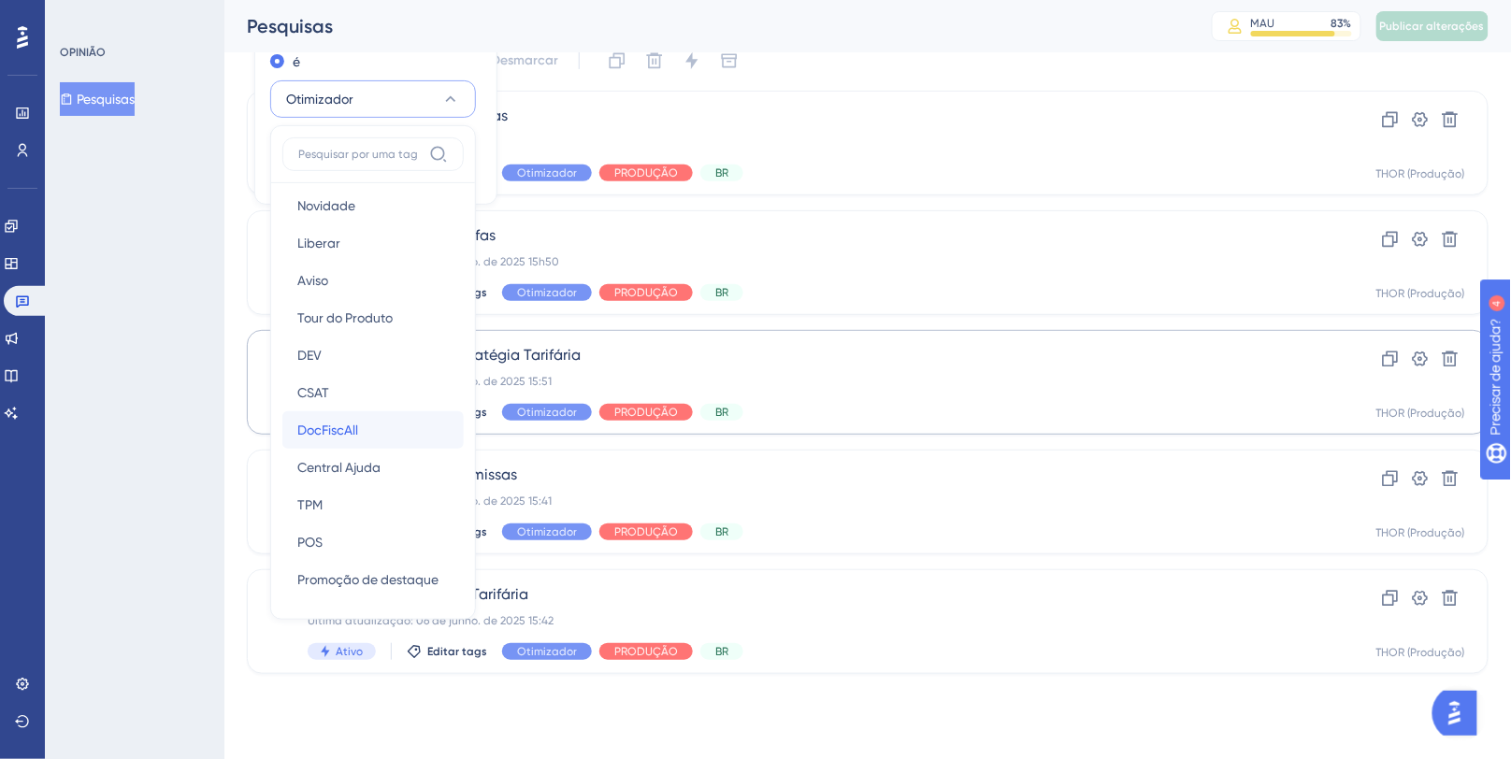
click at [351, 426] on font "DocFiscAll" at bounding box center [327, 430] width 61 height 15
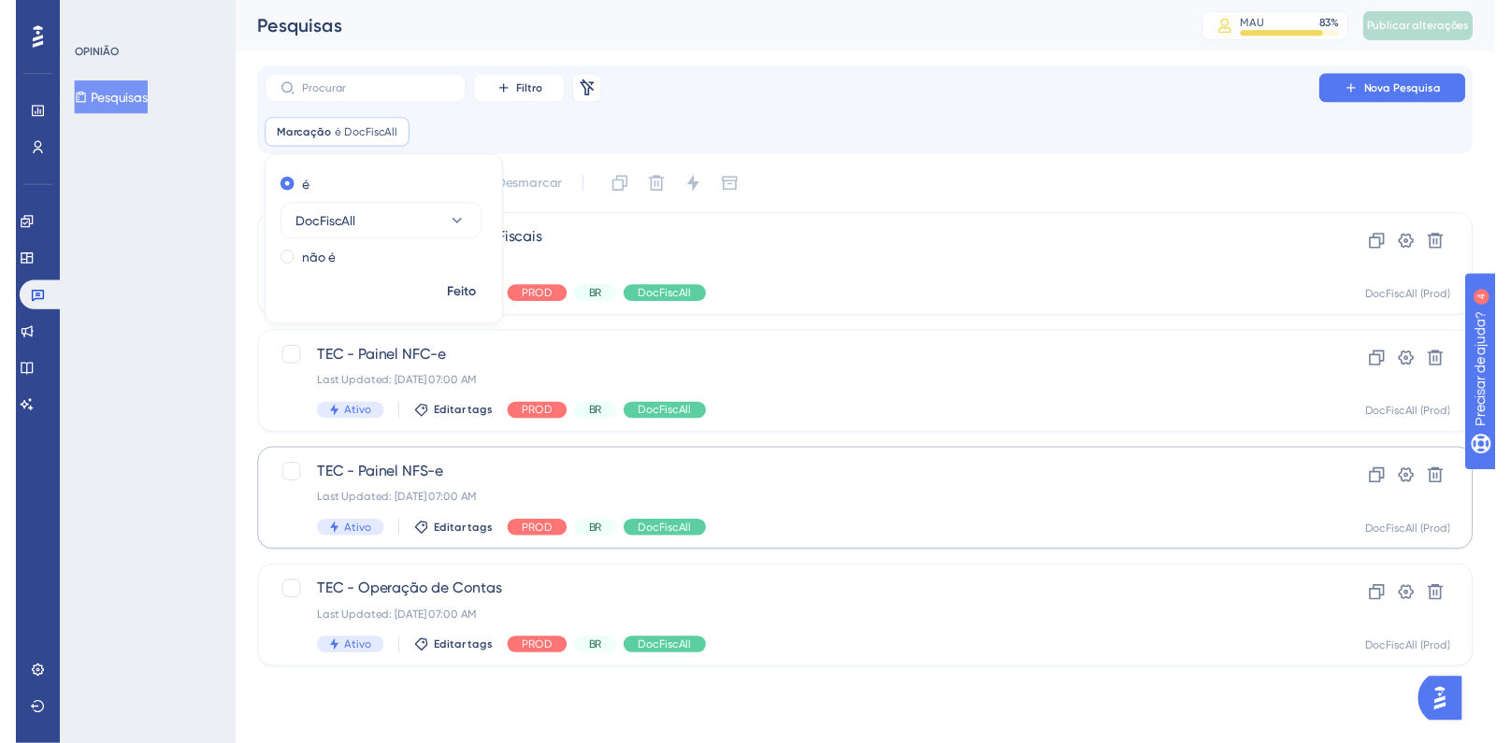
scroll to position [0, 0]
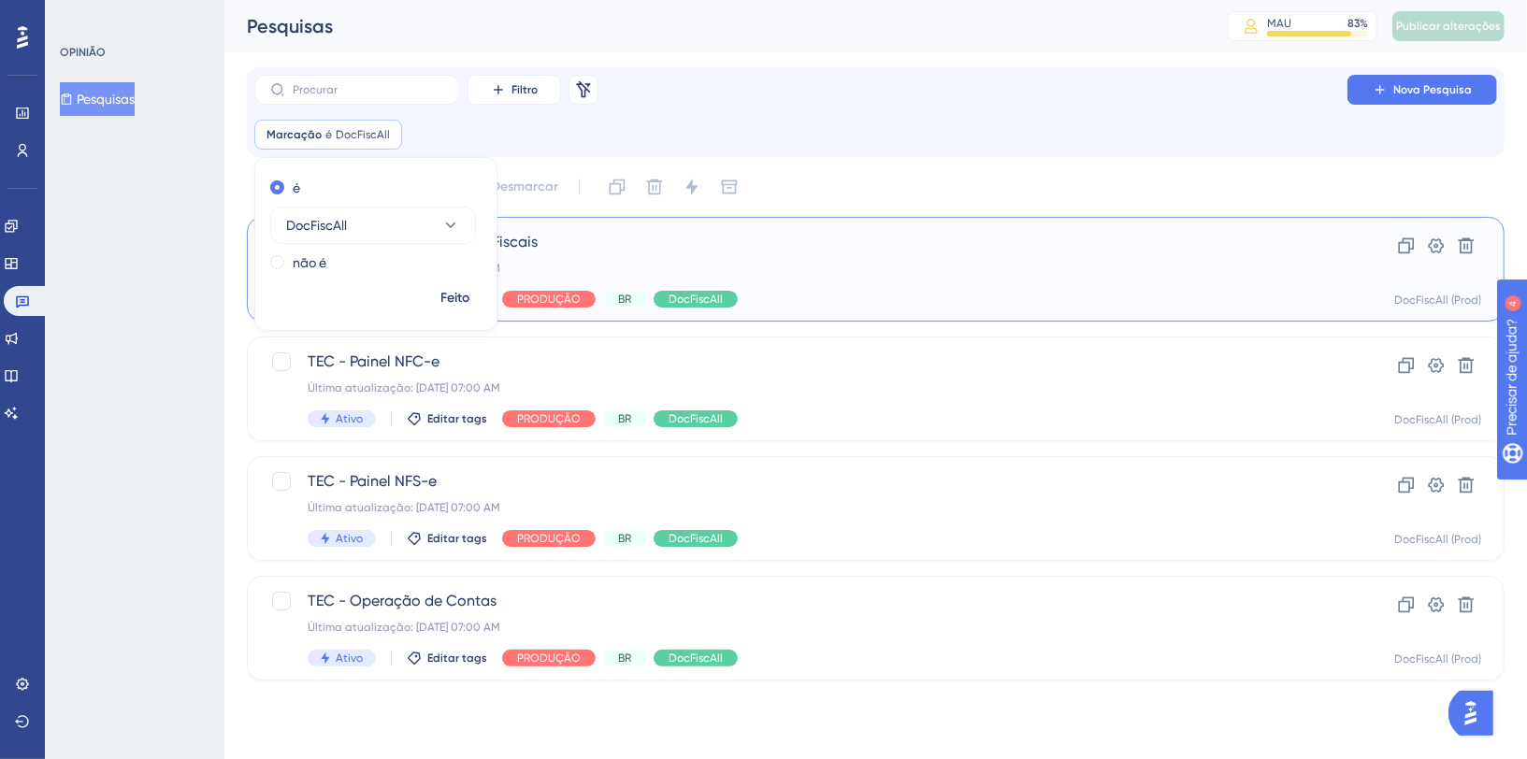
click at [890, 259] on div "TEC - Cadastro de Regras Fiscais Última atualização: [DATE] 07:00 AM Ativo Edit…" at bounding box center [801, 269] width 986 height 77
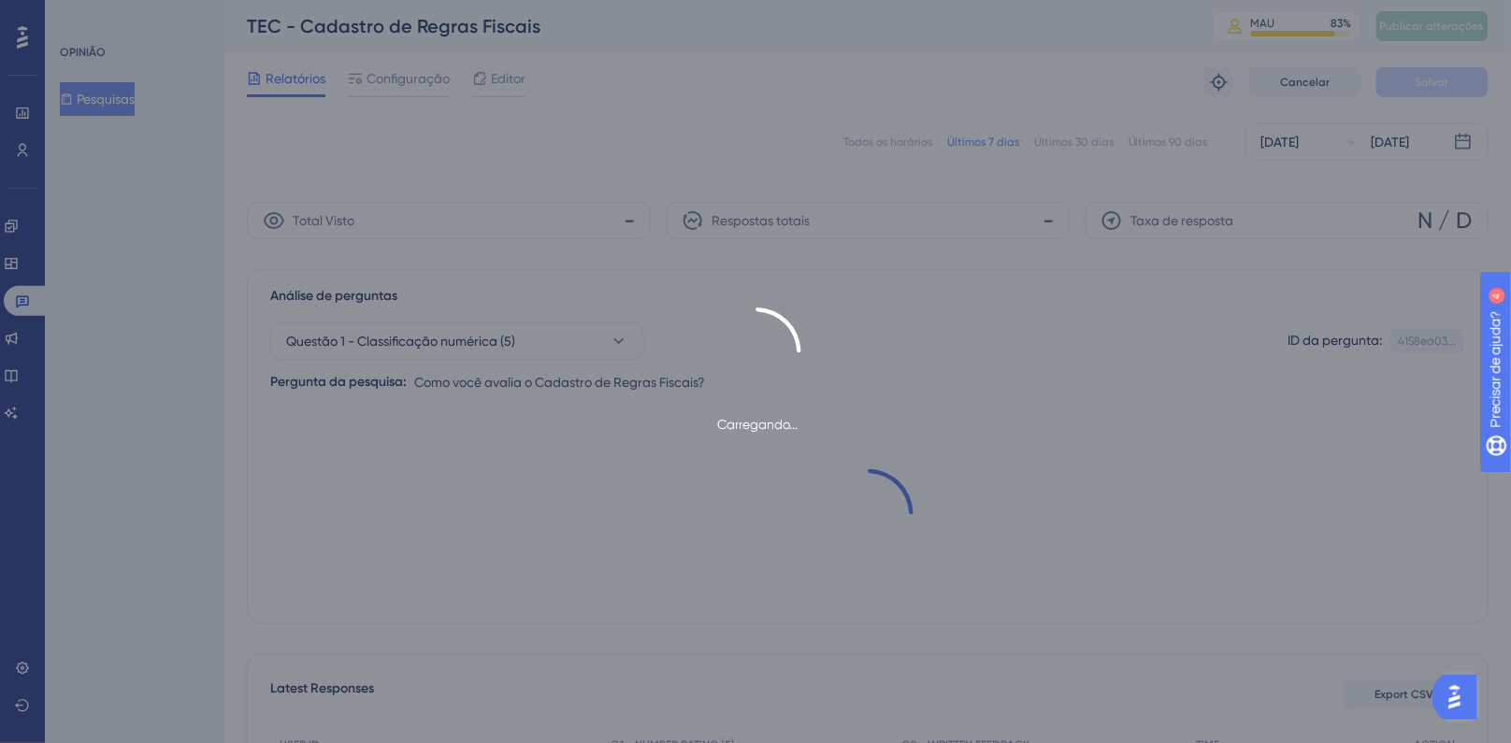
click at [18, 298] on div "Carregando..." at bounding box center [755, 371] width 1511 height 743
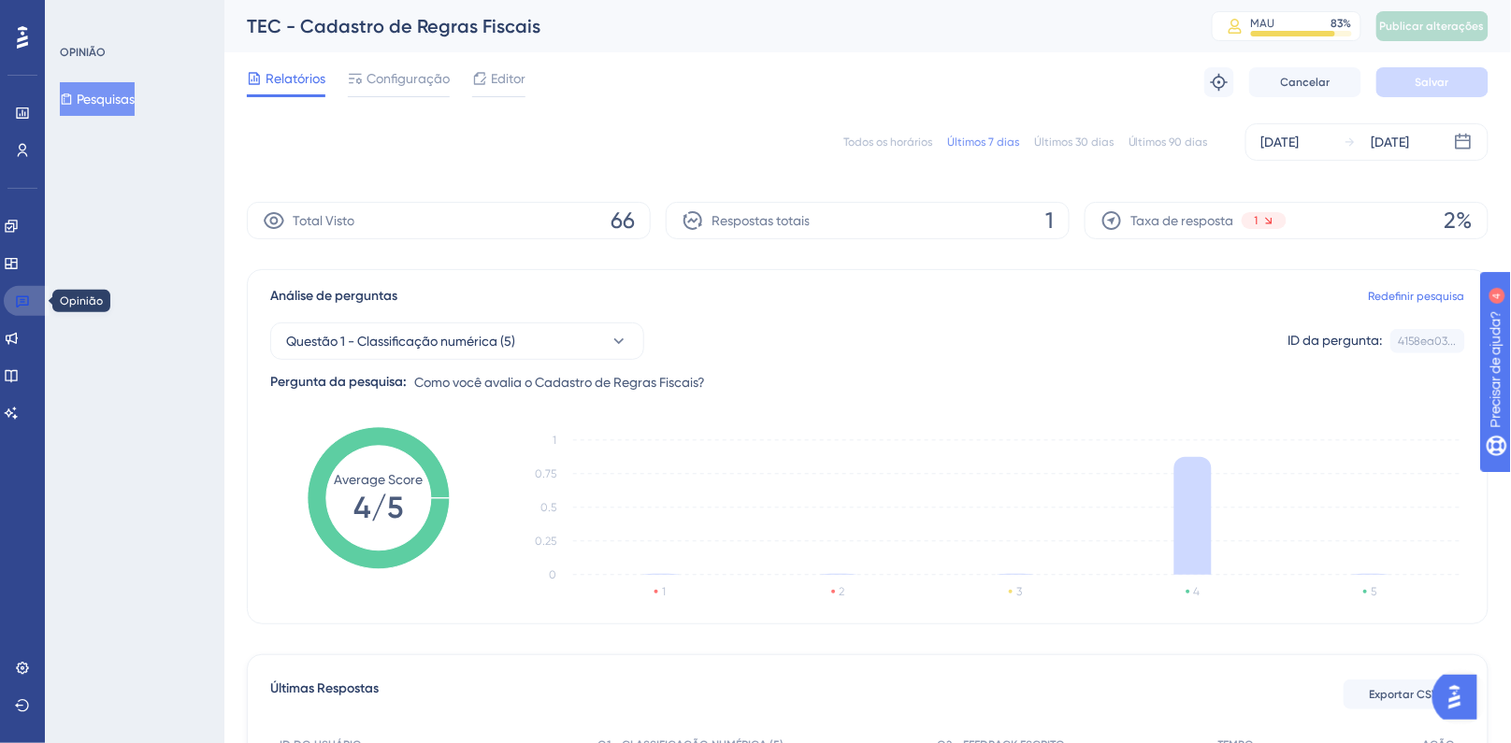
click at [20, 299] on icon at bounding box center [22, 301] width 15 height 15
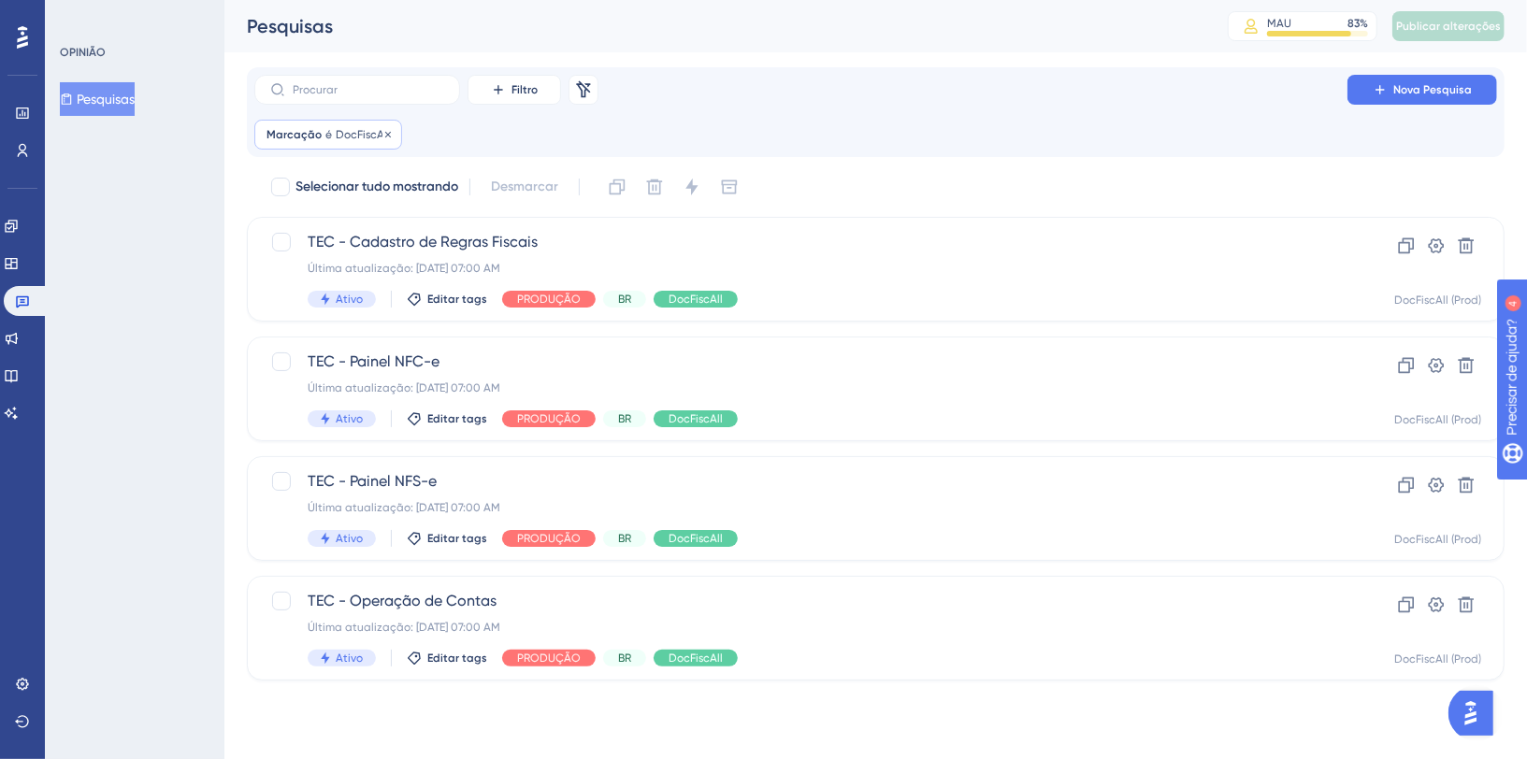
click at [336, 133] on font "DocFiscAll" at bounding box center [363, 134] width 54 height 13
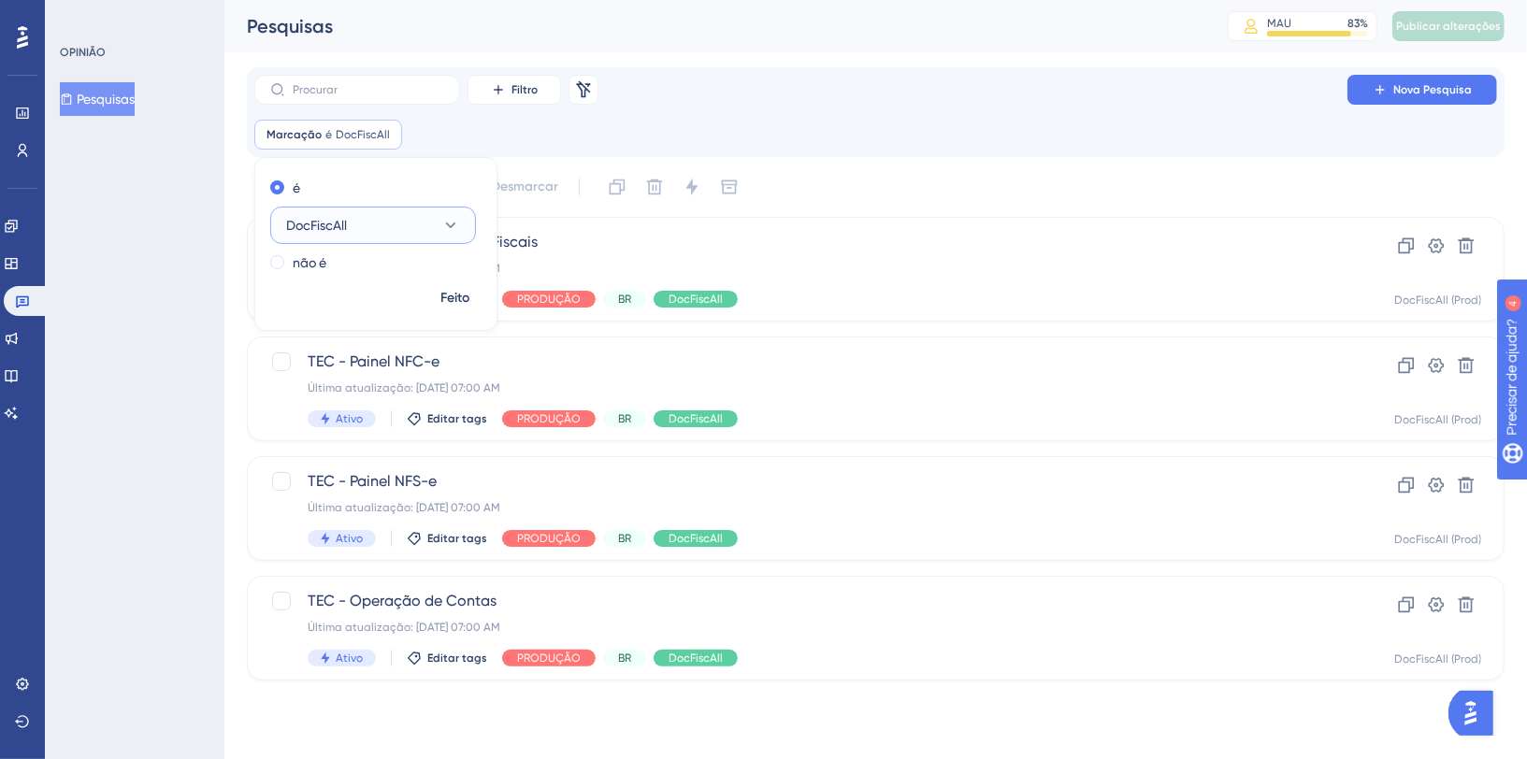
click at [359, 219] on button "DocFiscAll" at bounding box center [373, 225] width 206 height 37
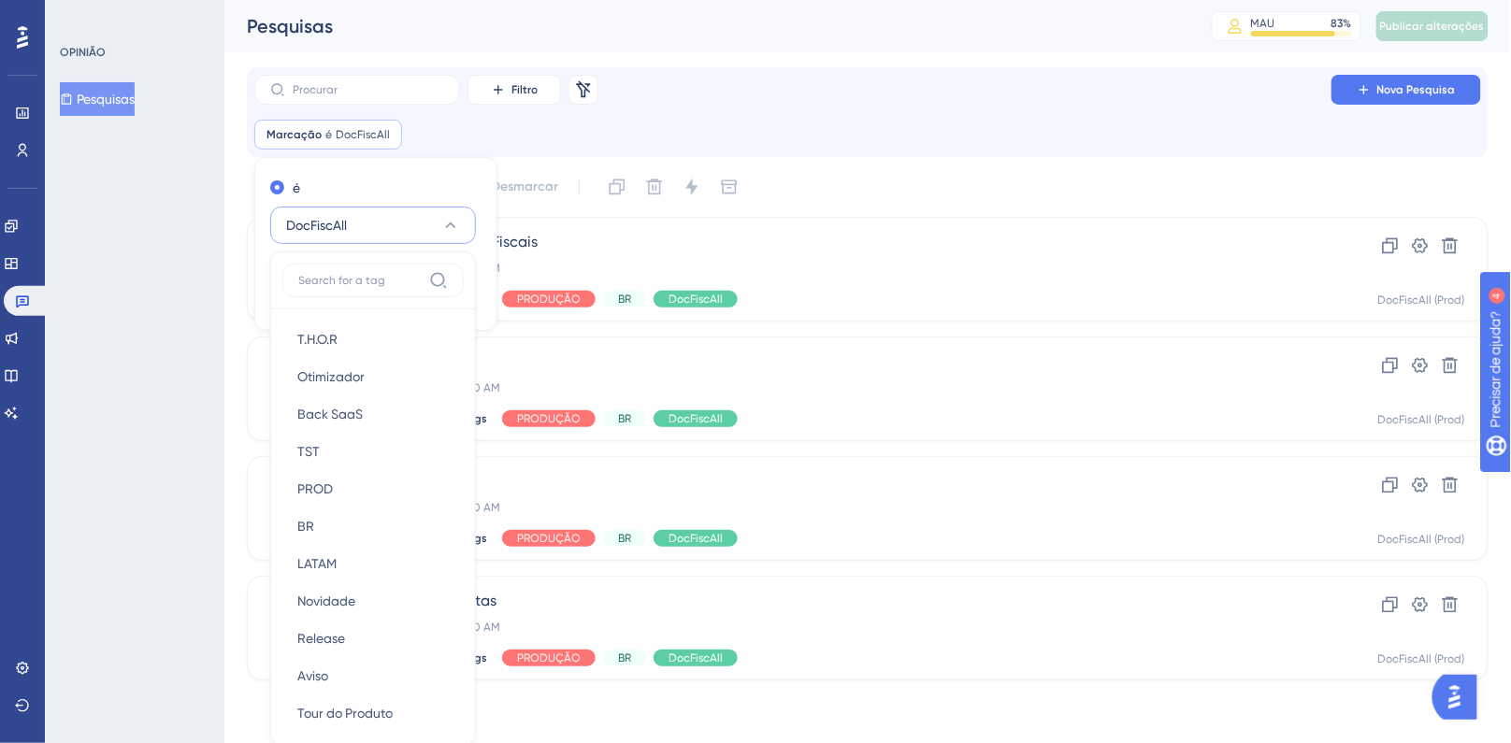
scroll to position [122, 0]
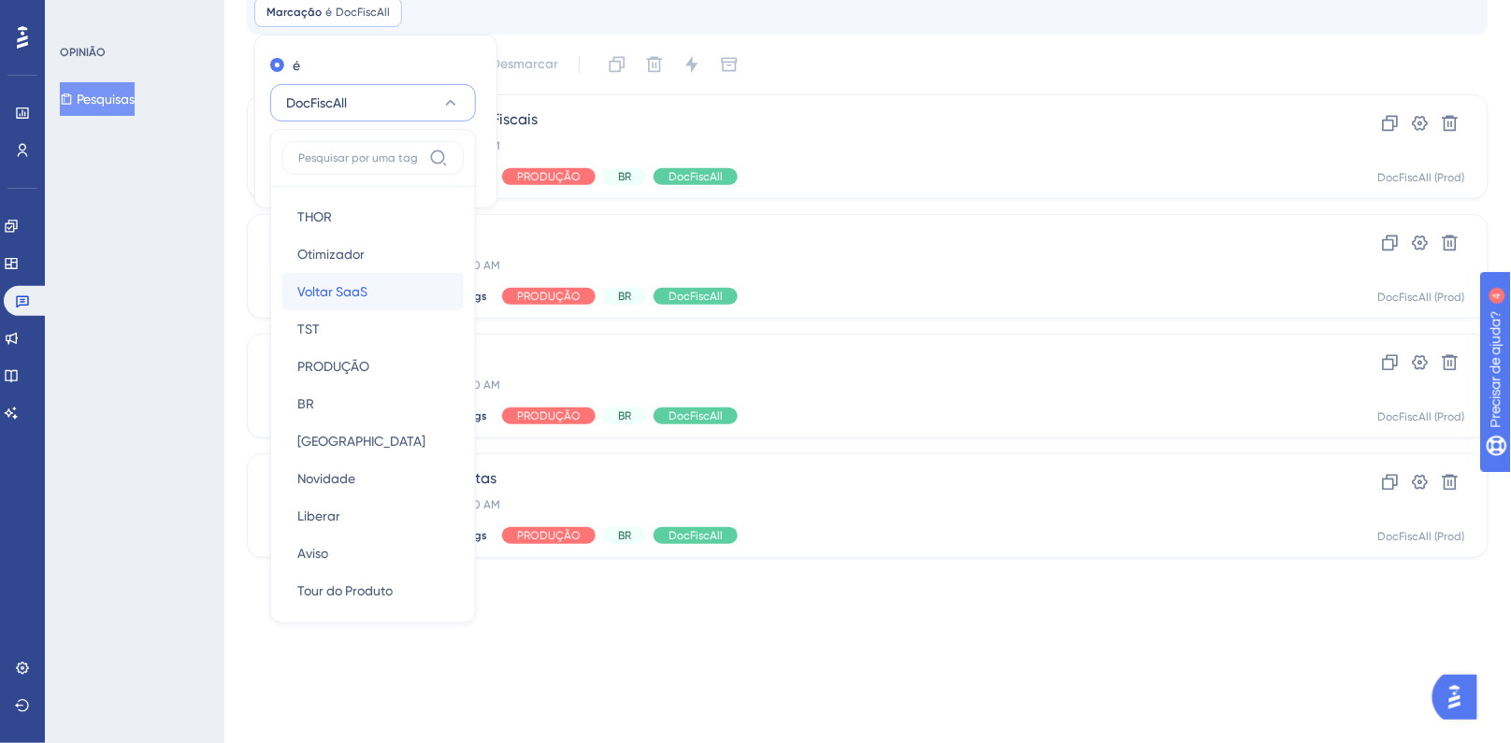
click at [360, 293] on font "Voltar SaaS" at bounding box center [332, 291] width 70 height 15
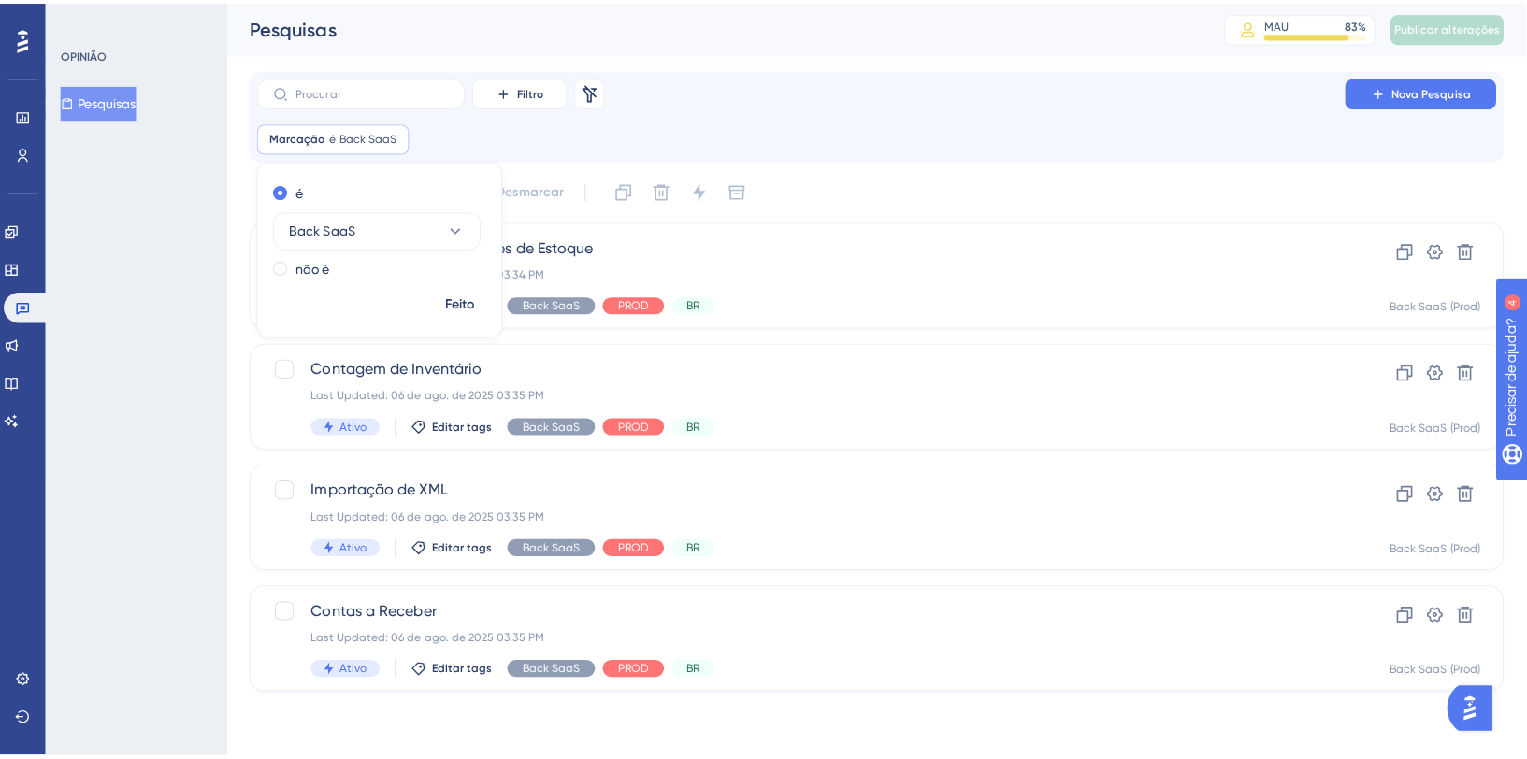
scroll to position [0, 0]
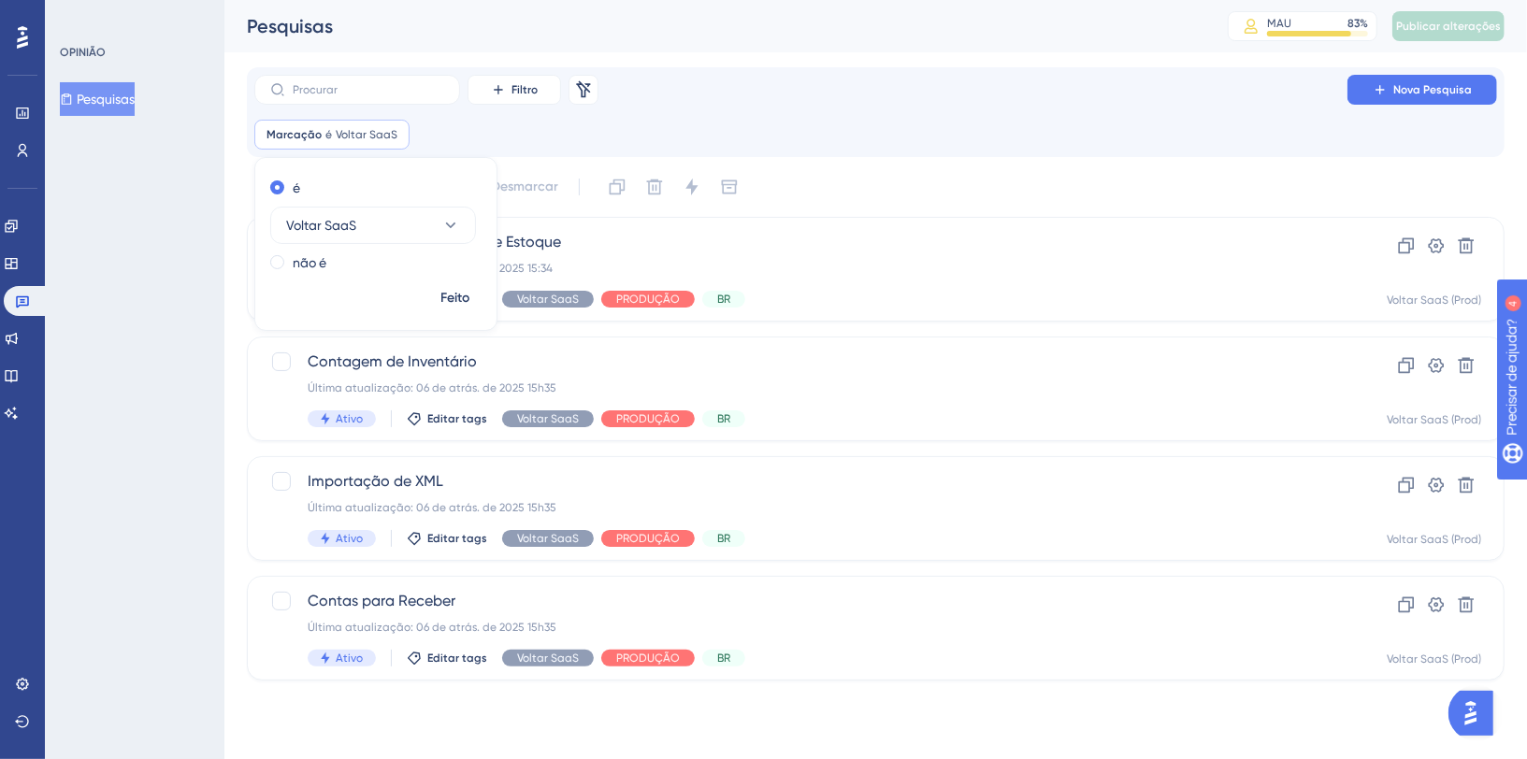
click at [906, 188] on div "Selecionar tudo mostrando Desmarcar" at bounding box center [886, 187] width 1235 height 30
